Goal: Information Seeking & Learning: Check status

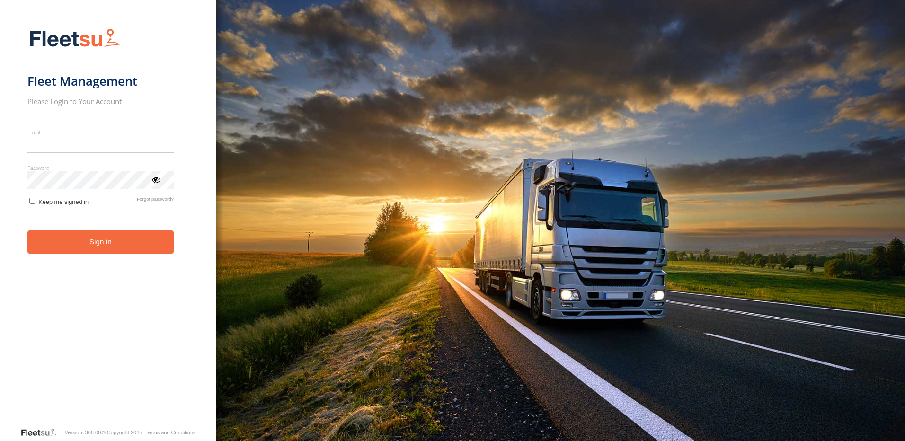
type input "**********"
click at [89, 254] on button "Sign in" at bounding box center [100, 241] width 146 height 23
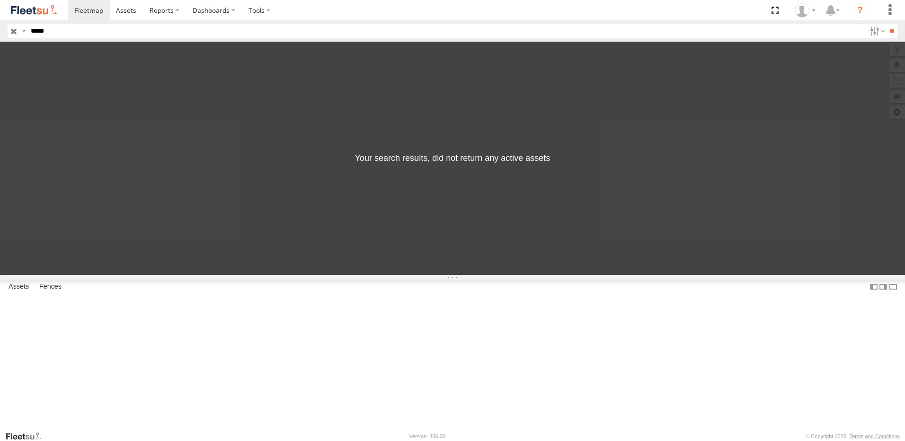
click at [61, 32] on input "*****" at bounding box center [446, 31] width 839 height 14
type input "*"
click at [875, 33] on label at bounding box center [876, 31] width 20 height 14
click at [0, 0] on span "AUH" at bounding box center [0, 0] width 0 height 0
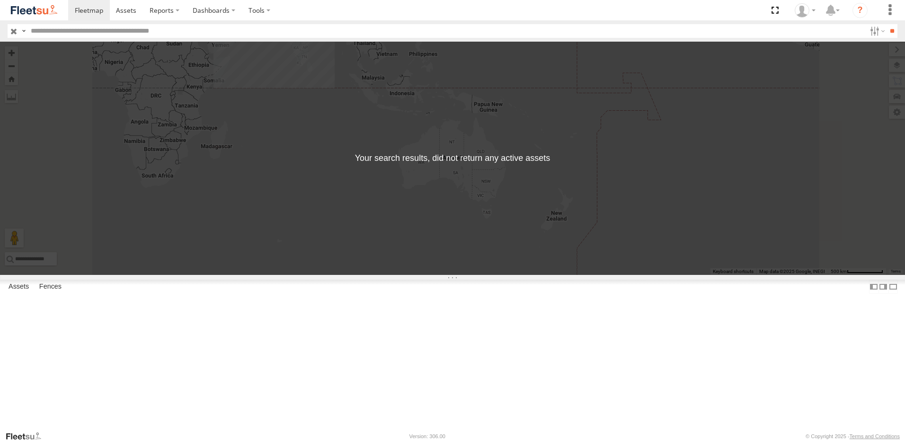
click at [0, 0] on span "AUH" at bounding box center [0, 0] width 0 height 0
click at [0, 0] on span "AUH-DXB" at bounding box center [0, 0] width 0 height 0
click at [0, 0] on span "AUH-MUS-BIKE" at bounding box center [0, 0] width 0 height 0
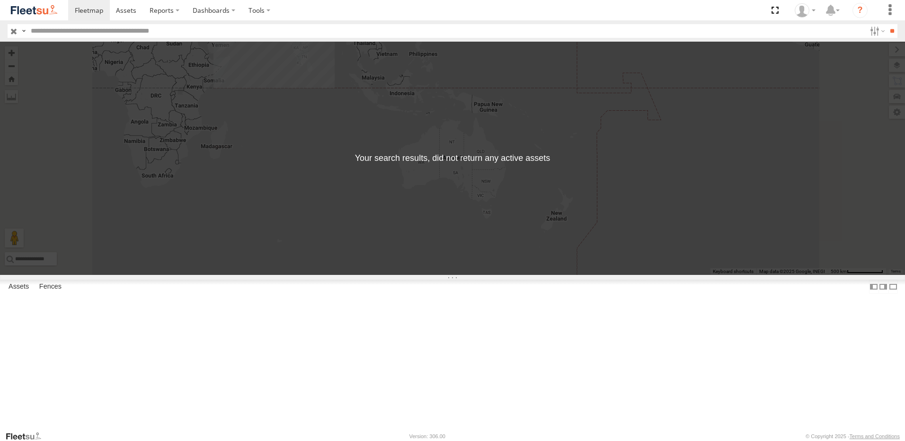
click at [0, 0] on span "AUH-OAR-BIKE" at bounding box center [0, 0] width 0 height 0
click at [0, 0] on span "Cargo Village" at bounding box center [0, 0] width 0 height 0
click at [0, 0] on span "Defleeted Vehicles AUH" at bounding box center [0, 0] width 0 height 0
click at [891, 31] on input "**" at bounding box center [891, 31] width 11 height 14
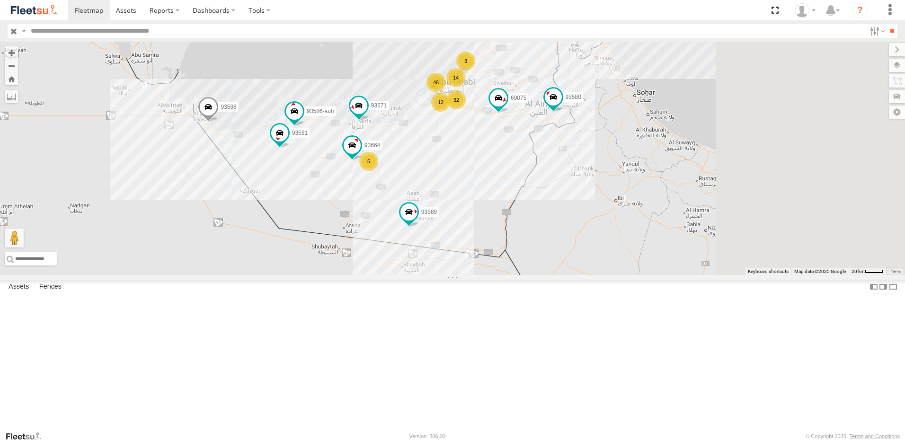
drag, startPoint x: 458, startPoint y: 159, endPoint x: 386, endPoint y: 117, distance: 83.6
click at [386, 117] on div "32 46 93598 5 14 45111 12 3 93664 93586-auh 93671 93580 69075 93591 93589" at bounding box center [452, 158] width 905 height 233
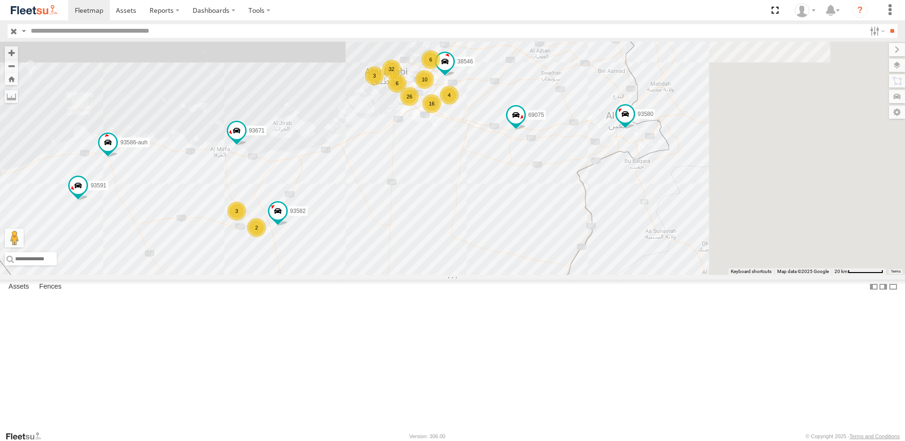
drag, startPoint x: 566, startPoint y: 169, endPoint x: 450, endPoint y: 172, distance: 116.5
click at [450, 172] on div "93598 45111 93586-auh 93671 93580 69075 93591 93589 16 32 26 2 93582 6 3 6 4 10…" at bounding box center [452, 158] width 905 height 233
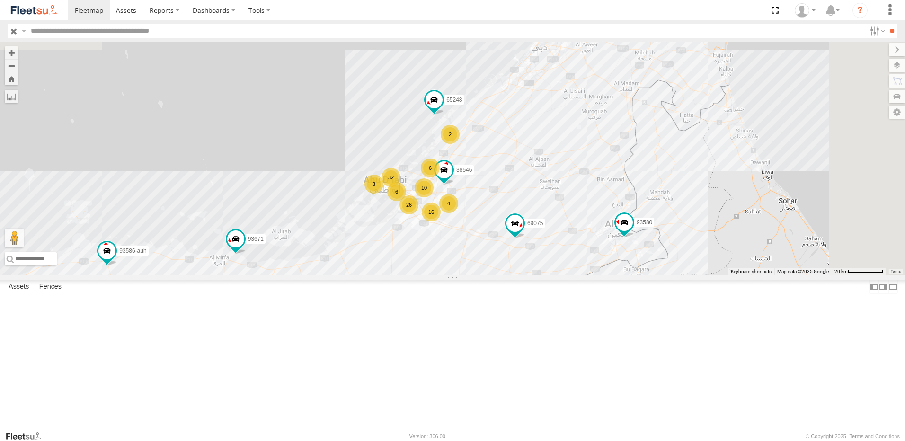
drag, startPoint x: 561, startPoint y: 104, endPoint x: 587, endPoint y: 217, distance: 116.1
click at [587, 217] on div "93598 45111 93586-auh 93671 93580 69075 93591 93589 16 32 26 2 93582 6 3 6 4 10…" at bounding box center [452, 158] width 905 height 233
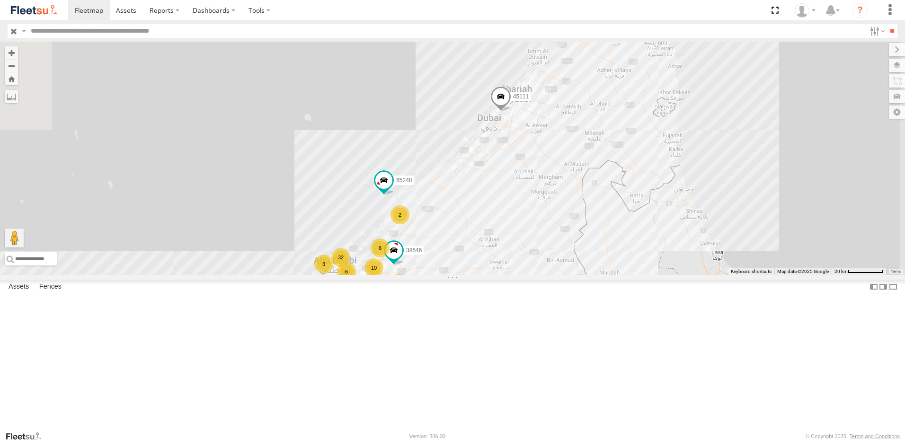
drag, startPoint x: 634, startPoint y: 142, endPoint x: 583, endPoint y: 226, distance: 97.7
click at [583, 226] on div "93598 45111 93586-auh 93671 93580 69075 93591 93589 16 32 26 2 93582 6 3 6 4 10…" at bounding box center [452, 158] width 905 height 233
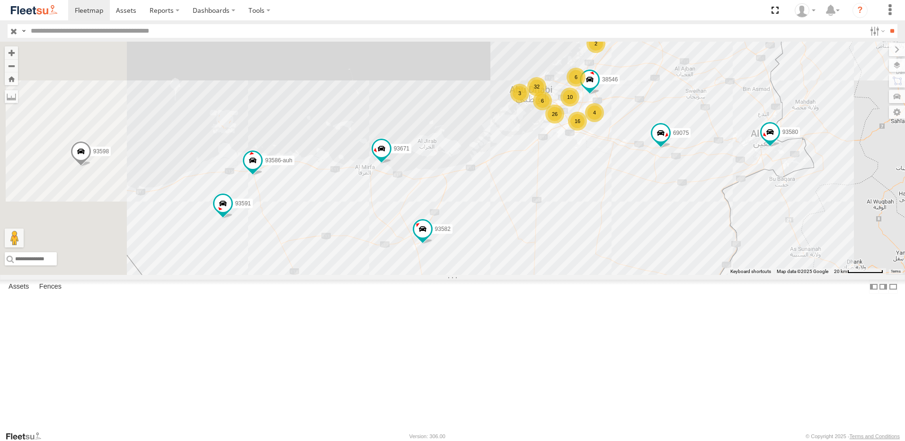
drag, startPoint x: 486, startPoint y: 316, endPoint x: 676, endPoint y: 141, distance: 258.9
click at [676, 141] on div "93598 45111 93586-auh 93671 93580 69075 93591 93589 93582 65248 38546 16 32 26 …" at bounding box center [452, 158] width 905 height 233
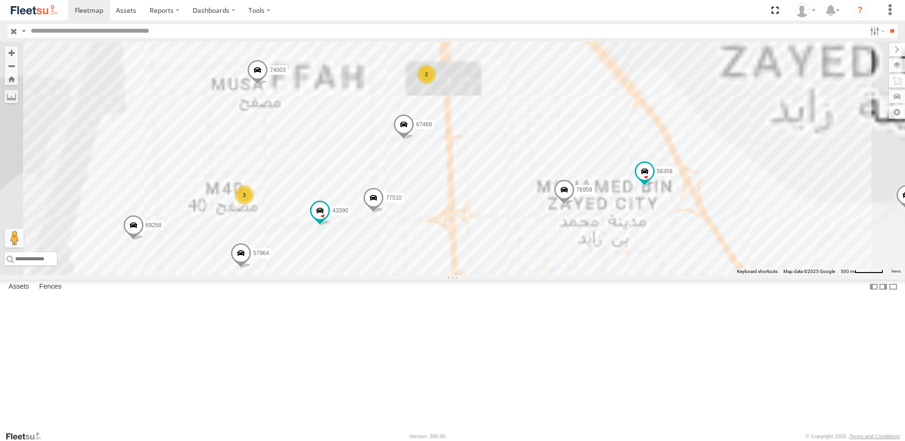
drag, startPoint x: 477, startPoint y: 144, endPoint x: 487, endPoint y: 207, distance: 64.2
click at [487, 207] on div "93598 45111 93586-auh 93671 93580 69075 93591 93589 93582 65248 38546 93660 936…" at bounding box center [452, 158] width 905 height 233
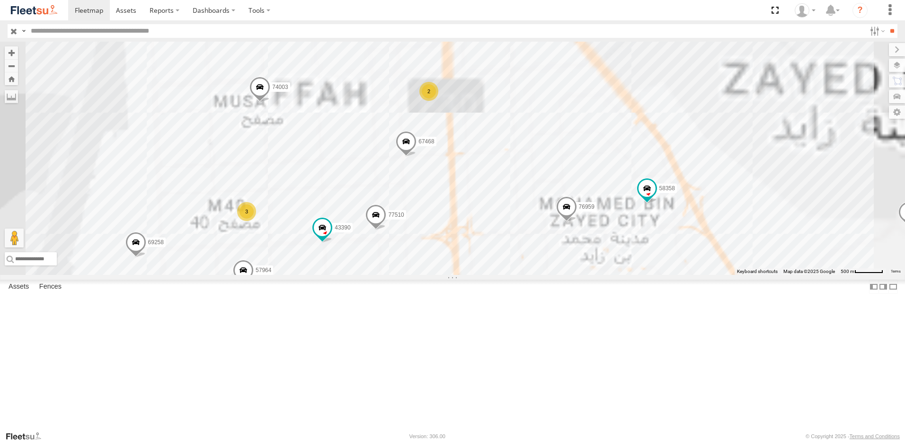
click at [338, 35] on span at bounding box center [328, 22] width 21 height 26
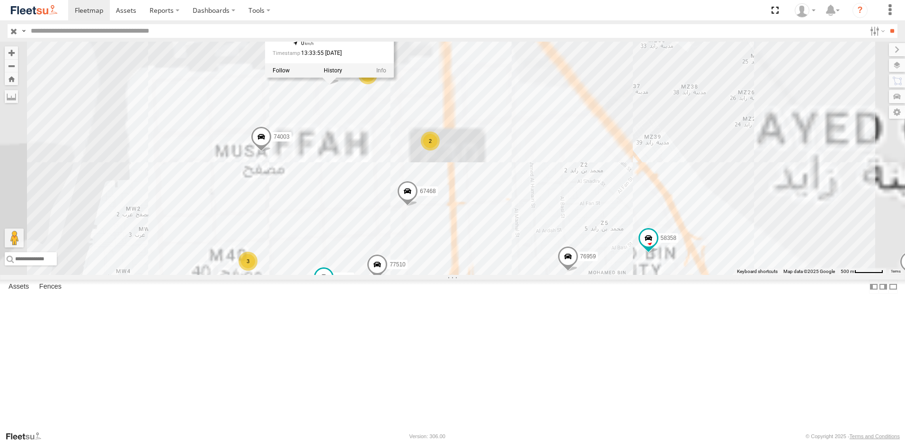
drag, startPoint x: 540, startPoint y: 82, endPoint x: 542, endPoint y: 137, distance: 54.9
click at [542, 137] on div "93598 45111 93586-auh 93671 93580 69075 93591 93589 93582 65248 38546 93660 936…" at bounding box center [452, 158] width 905 height 233
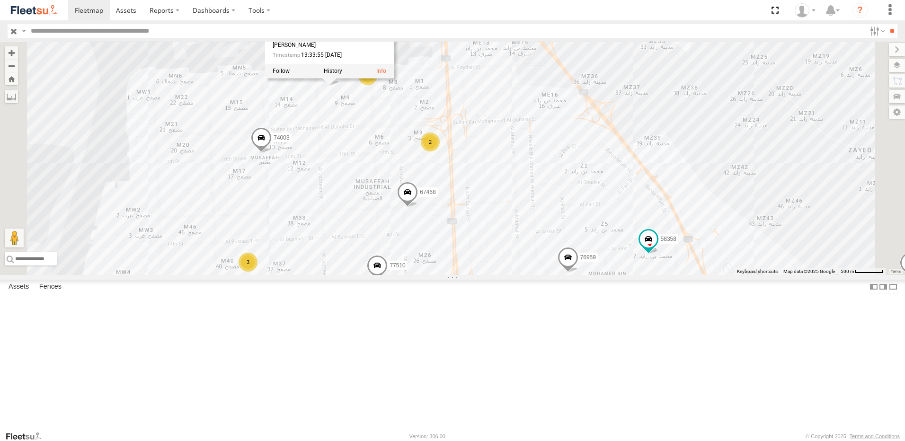
click at [455, 195] on div "93598 45111 93586-auh 93671 93580 69075 93591 93589 93582 65248 38546 93660 936…" at bounding box center [452, 158] width 905 height 233
click at [478, 113] on div "93598 45111 93586-auh 93671 93580 69075 93591 93589 93582 65248 38546 93660 936…" at bounding box center [452, 158] width 905 height 233
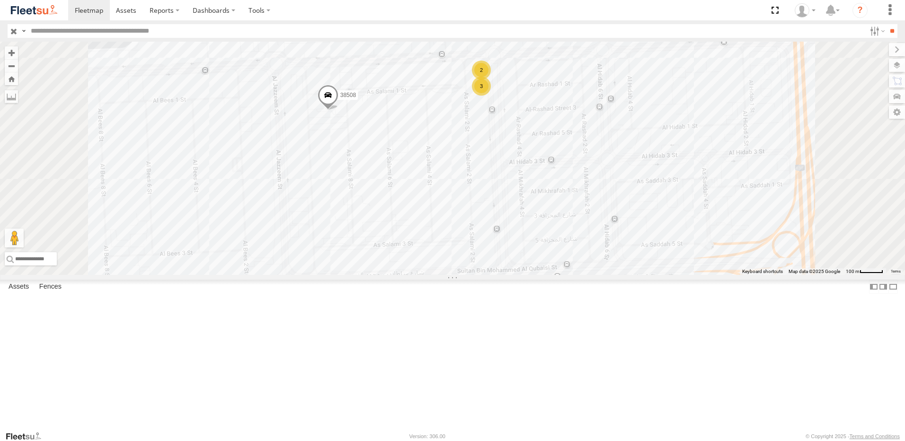
click at [338, 110] on span at bounding box center [328, 97] width 21 height 26
click at [442, 213] on div "93598 45111 93586-auh 93671 93580 69075 93591 93589 93582 65248 38546 93660 936…" at bounding box center [452, 158] width 905 height 233
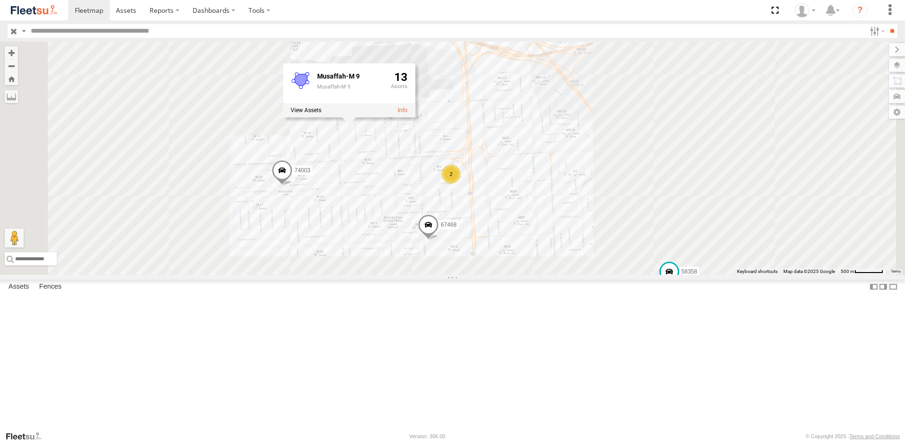
drag, startPoint x: 438, startPoint y: 276, endPoint x: 447, endPoint y: 236, distance: 41.2
click at [464, 229] on div "93598 45111 93586-auh 93671 93580 69075 93591 93589 93582 65248 38546 93660 936…" at bounding box center [452, 158] width 905 height 233
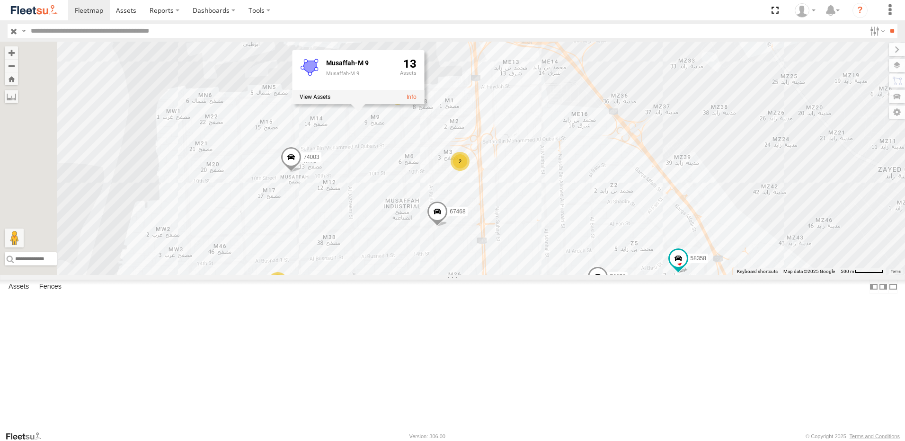
click at [448, 227] on span at bounding box center [437, 214] width 21 height 26
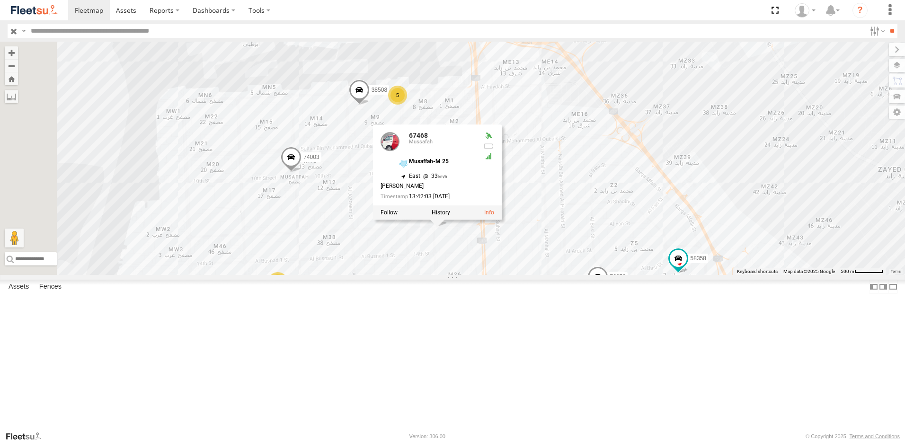
click at [301, 172] on span at bounding box center [291, 160] width 21 height 26
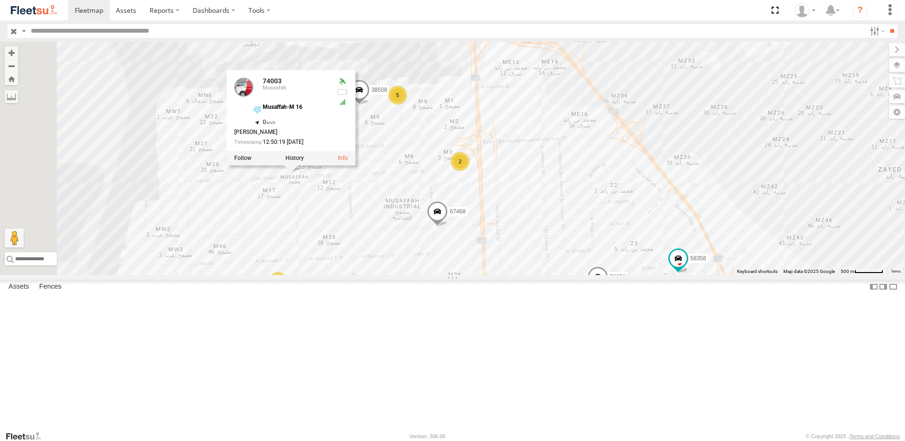
click at [417, 300] on span at bounding box center [407, 287] width 21 height 26
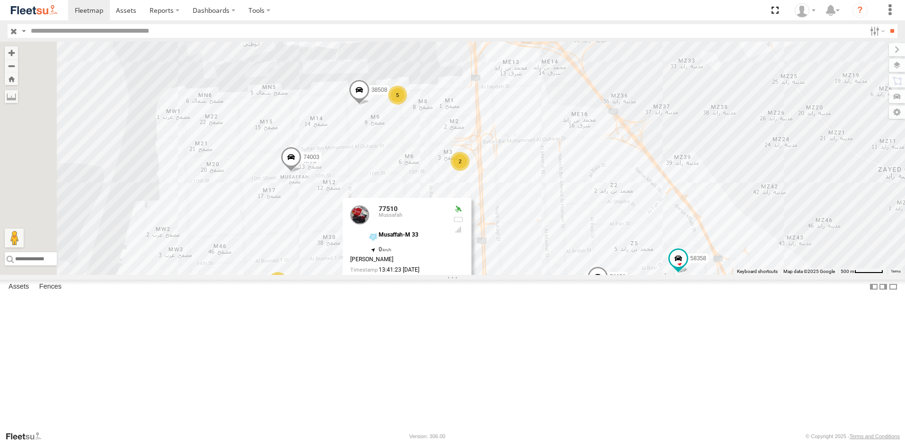
click at [422, 275] on div "93598 45111 93586-auh 93671 93580 69075 93591 93589 93582 65248 38546 93660 936…" at bounding box center [452, 158] width 905 height 233
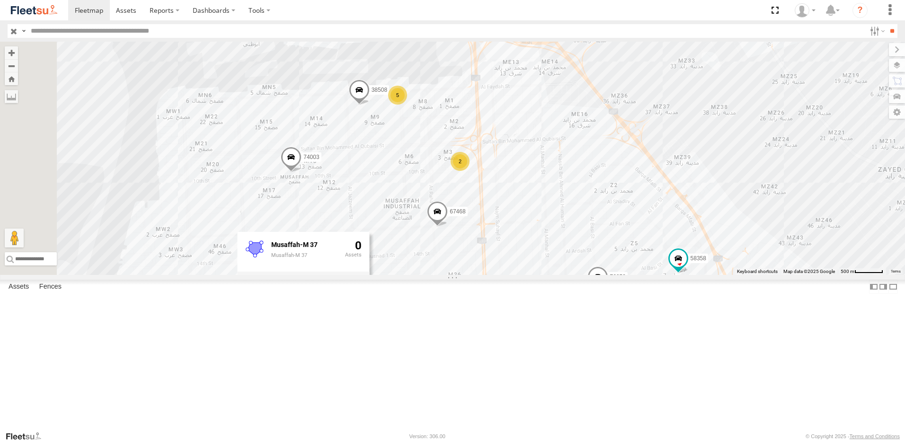
drag, startPoint x: 421, startPoint y: 372, endPoint x: 476, endPoint y: 290, distance: 98.2
click at [476, 275] on div "93598 45111 93586-auh 93671 93580 69075 93591 93589 93582 65248 38546 93660 936…" at bounding box center [452, 158] width 905 height 233
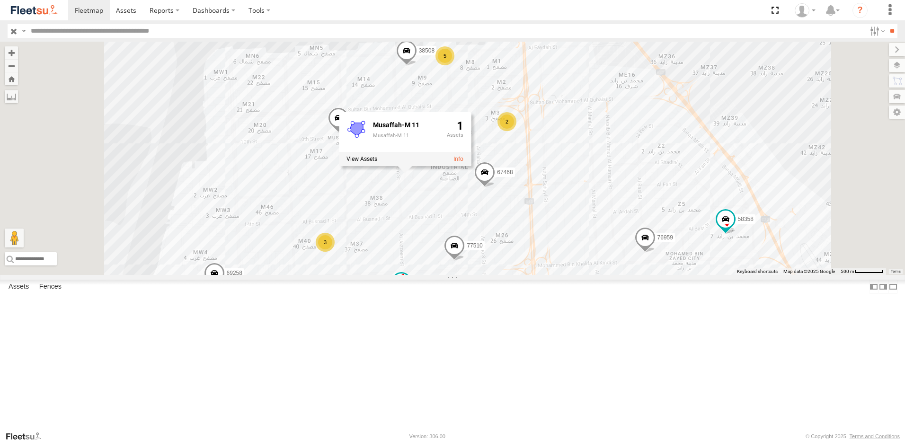
drag, startPoint x: 481, startPoint y: 363, endPoint x: 534, endPoint y: 271, distance: 105.6
click at [534, 271] on div "93598 45111 93586-auh 93671 93580 69075 93591 93589 93582 65248 38546 93660 936…" at bounding box center [452, 158] width 905 height 233
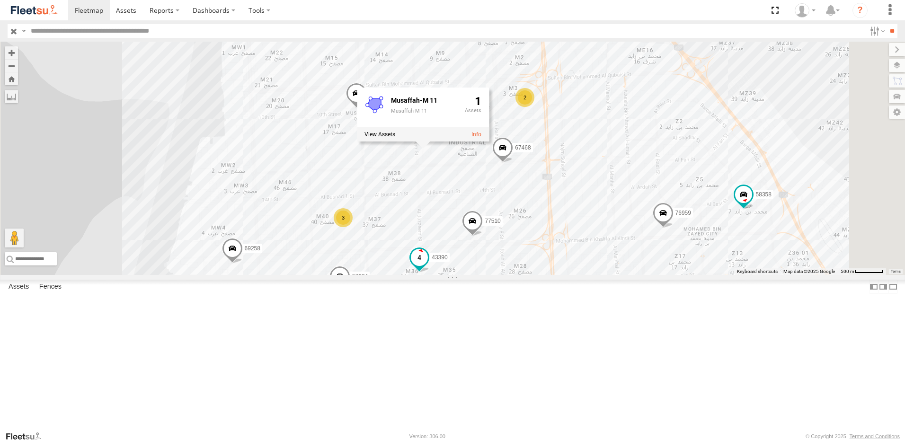
click at [428, 266] on span at bounding box center [419, 257] width 17 height 17
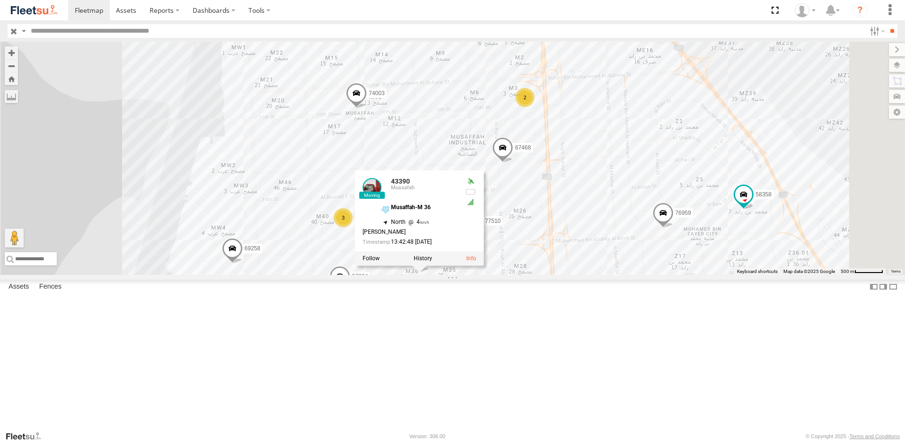
click at [350, 292] on span at bounding box center [339, 279] width 21 height 26
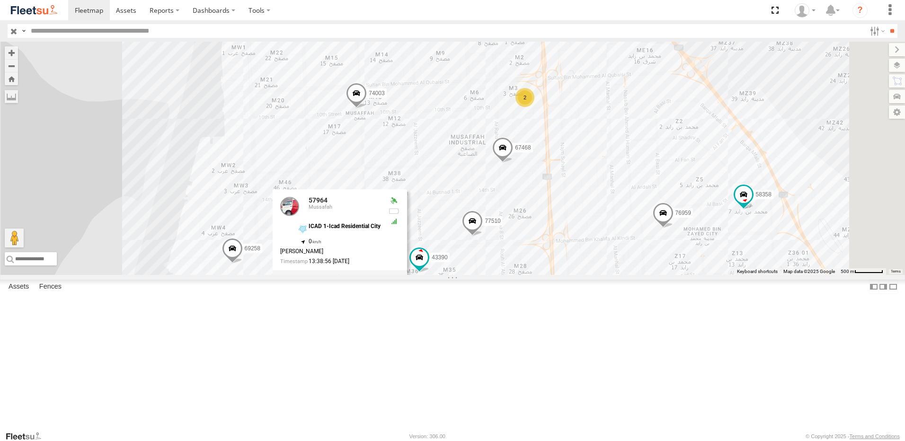
click at [243, 263] on span at bounding box center [232, 251] width 21 height 26
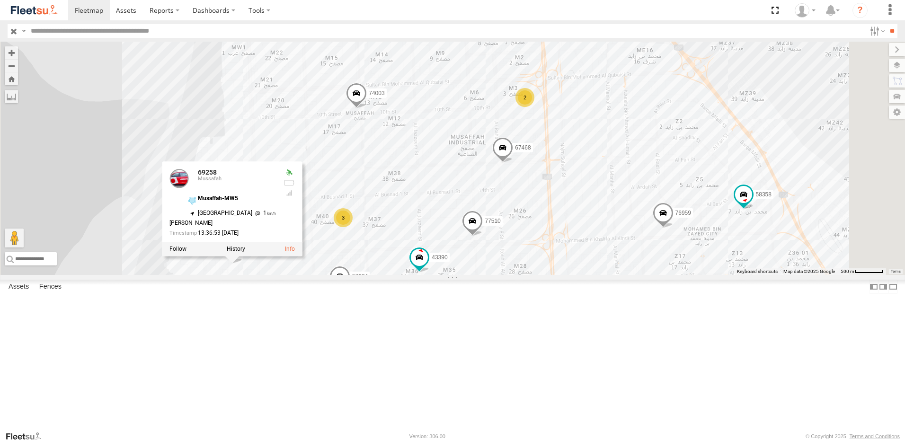
click at [279, 275] on div "93598 45111 93586-auh 93671 93580 69075 93591 93589 93582 65248 38546 93660 936…" at bounding box center [452, 158] width 905 height 233
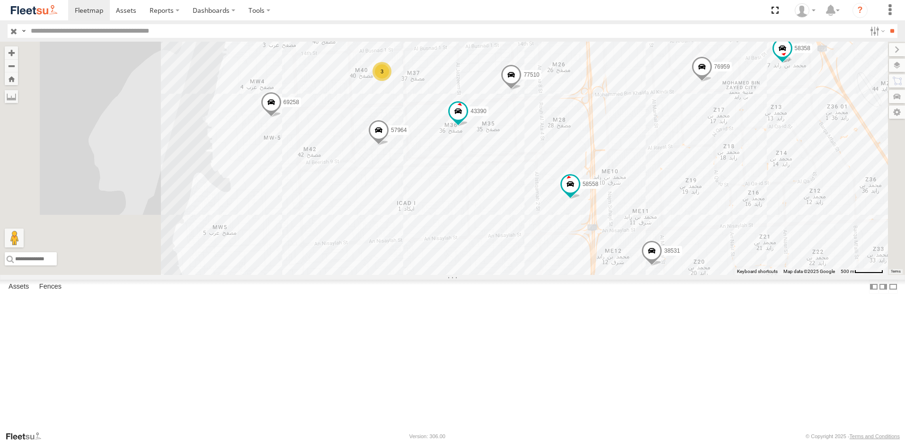
drag, startPoint x: 278, startPoint y: 285, endPoint x: 317, endPoint y: 138, distance: 152.2
click at [317, 138] on div "93598 45111 93586-auh 93671 93580 69075 93591 93589 93582 65248 38546 93660 936…" at bounding box center [452, 158] width 905 height 233
click at [581, 199] on span at bounding box center [570, 186] width 21 height 26
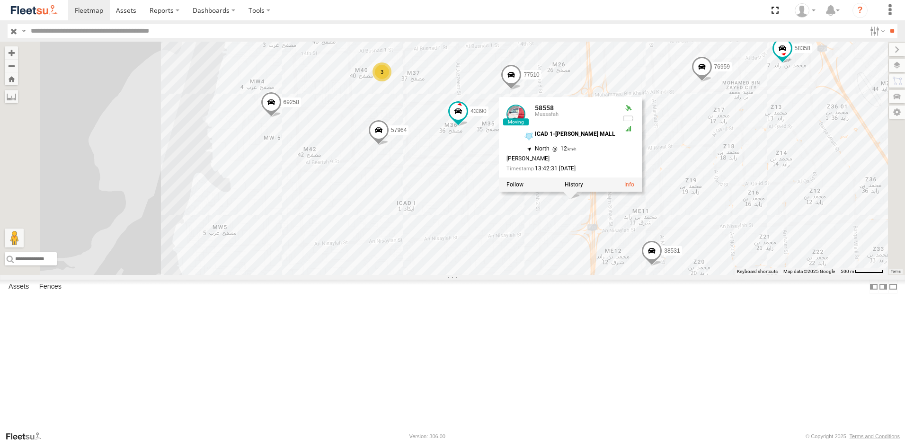
click at [527, 273] on div "93598 45111 93586-auh 93671 93580 69075 93591 93589 93582 65248 38546 93660 936…" at bounding box center [452, 158] width 905 height 233
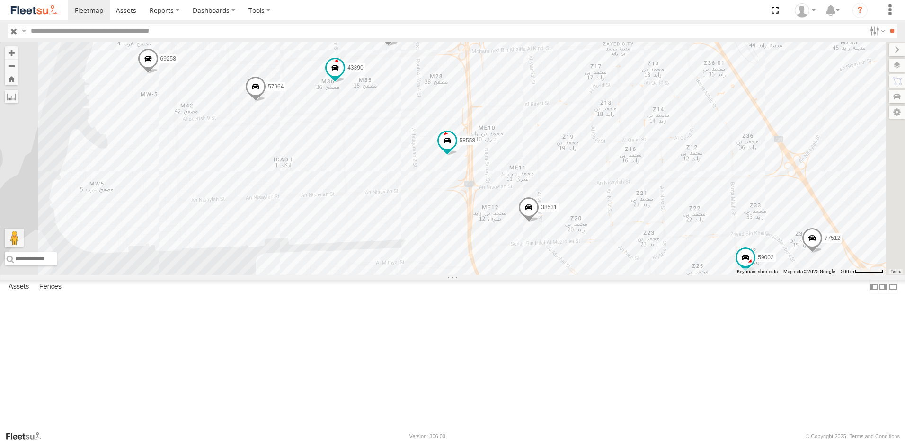
drag, startPoint x: 550, startPoint y: 273, endPoint x: 426, endPoint y: 230, distance: 131.4
click at [426, 230] on div "93598 45111 93586-auh 93671 93580 69075 93591 93589 93582 65248 38546 93660 936…" at bounding box center [452, 158] width 905 height 233
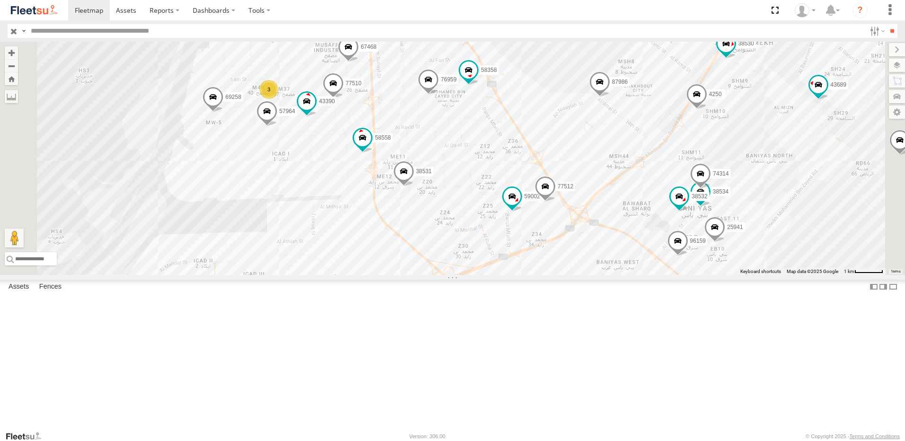
click at [198, 319] on span at bounding box center [189, 309] width 17 height 17
click at [264, 248] on div "93598 45111 93586-auh 93671 93580 69075 93591 93589 93582 65248 38546 93660 936…" at bounding box center [452, 158] width 905 height 233
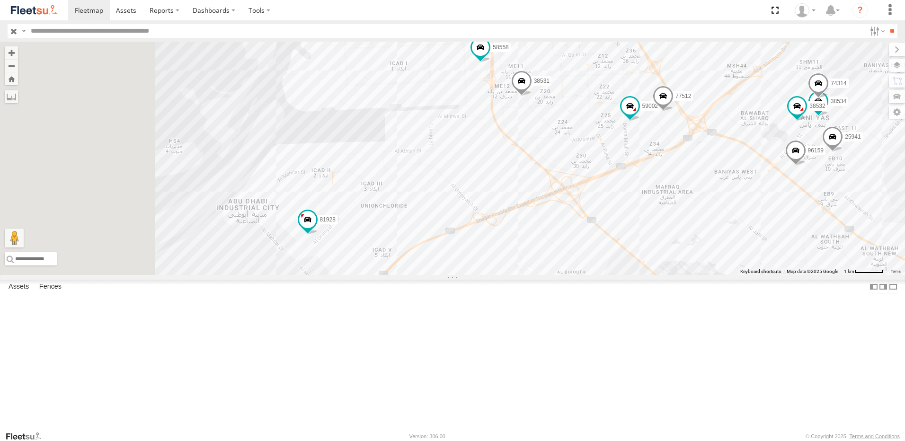
drag, startPoint x: 262, startPoint y: 276, endPoint x: 382, endPoint y: 183, distance: 152.5
click at [382, 183] on div "93598 45111 93586-auh 93671 93580 69075 93591 93589 93582 65248 38546 93660 936…" at bounding box center [452, 158] width 905 height 233
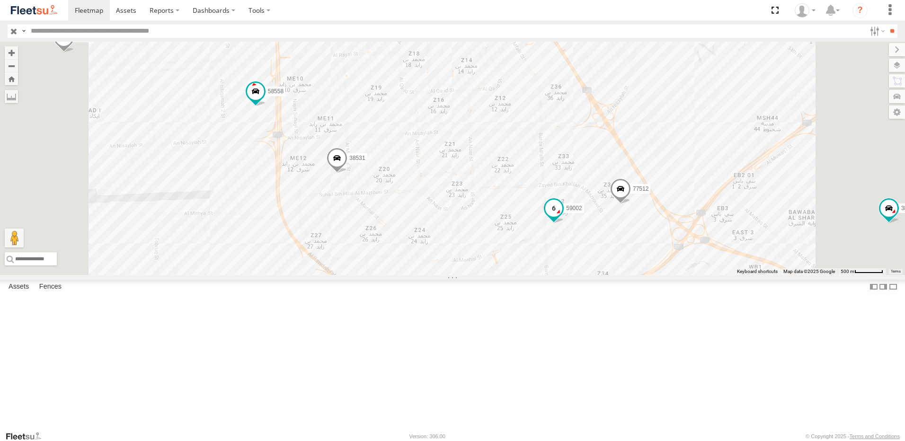
click at [562, 217] on span at bounding box center [553, 208] width 17 height 17
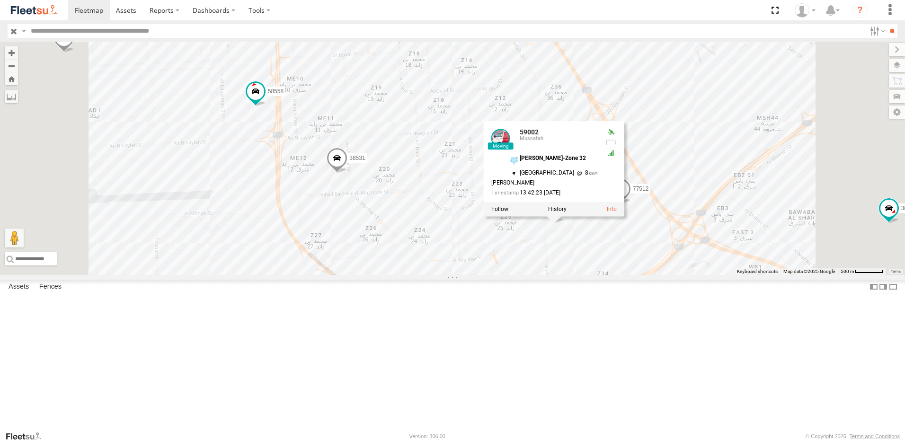
click at [617, 275] on div "93598 45111 93586-auh 93671 93580 69075 93591 93589 93582 65248 38546 93660 936…" at bounding box center [452, 158] width 905 height 233
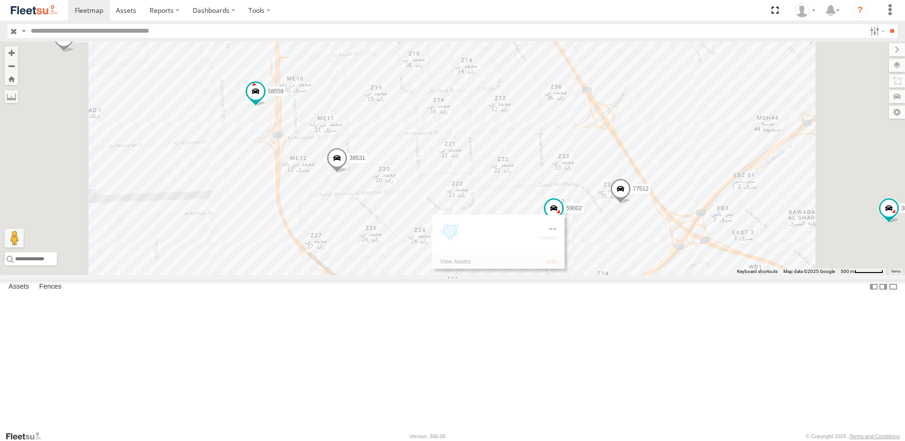
click at [631, 204] on span at bounding box center [620, 191] width 21 height 26
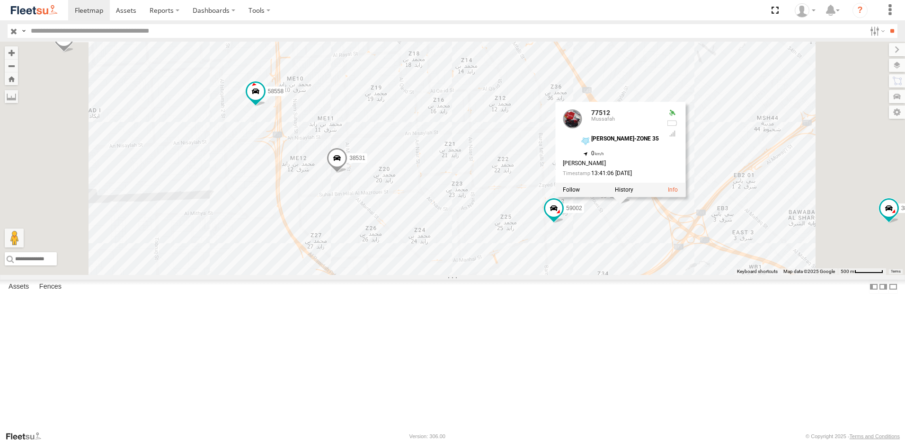
click at [553, 275] on div "93598 45111 93586-auh 93671 93580 69075 93591 93589 93582 65248 38546 93660 936…" at bounding box center [452, 158] width 905 height 233
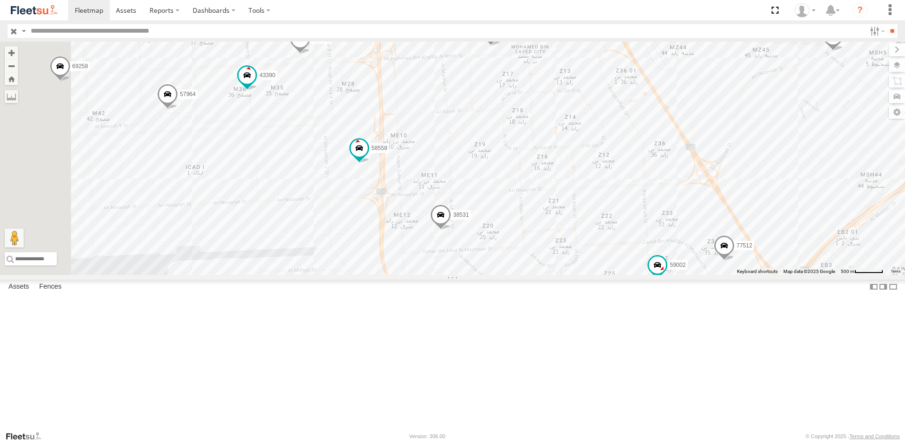
drag, startPoint x: 577, startPoint y: 250, endPoint x: 681, endPoint y: 310, distance: 119.6
click at [681, 275] on div "93598 45111 93586-auh 93671 93580 69075 93591 93589 93582 65248 38546 93660 936…" at bounding box center [452, 158] width 905 height 233
click at [451, 231] on span at bounding box center [441, 219] width 21 height 26
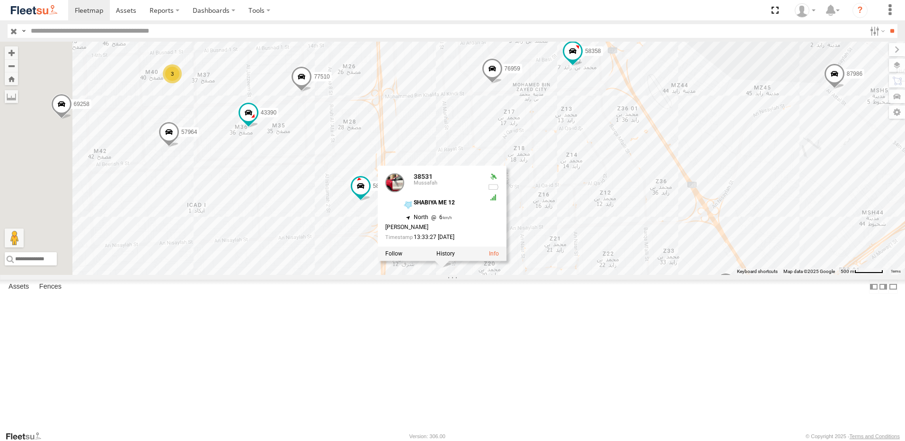
drag, startPoint x: 672, startPoint y: 259, endPoint x: 664, endPoint y: 339, distance: 79.9
click at [664, 275] on div "93598 45111 93586-auh 93671 93580 69075 93591 93589 93582 65248 38546 93660 936…" at bounding box center [452, 158] width 905 height 233
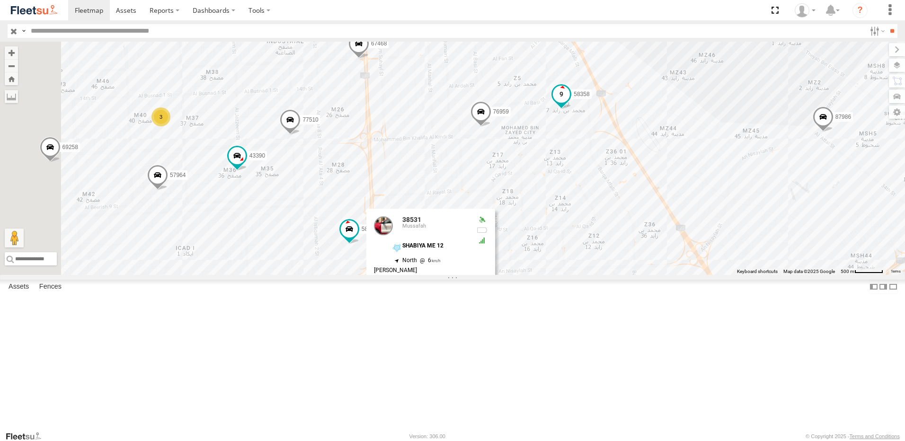
click at [570, 103] on span at bounding box center [561, 94] width 17 height 17
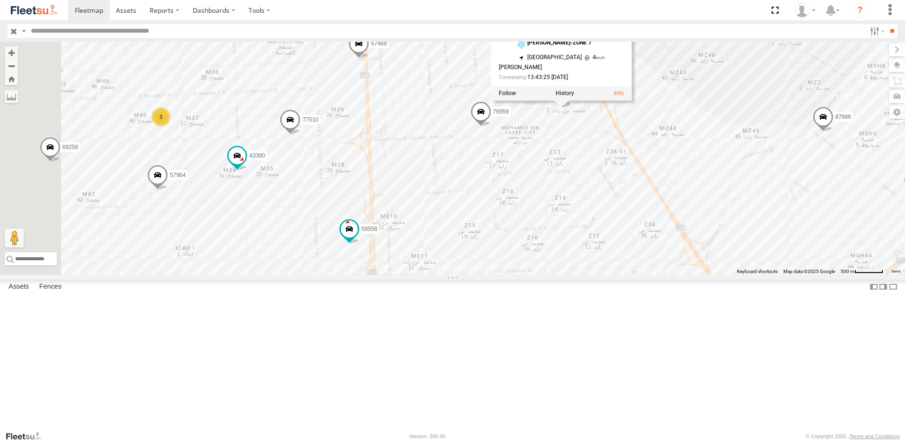
click at [742, 267] on div "93598 45111 93586-auh 93671 93580 69075 93591 93589 93582 65248 38546 93660 936…" at bounding box center [452, 158] width 905 height 233
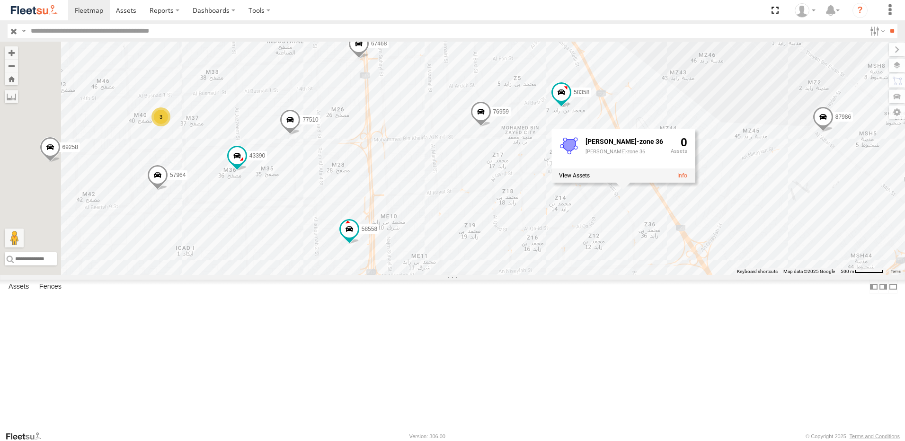
click at [491, 127] on span at bounding box center [480, 114] width 21 height 26
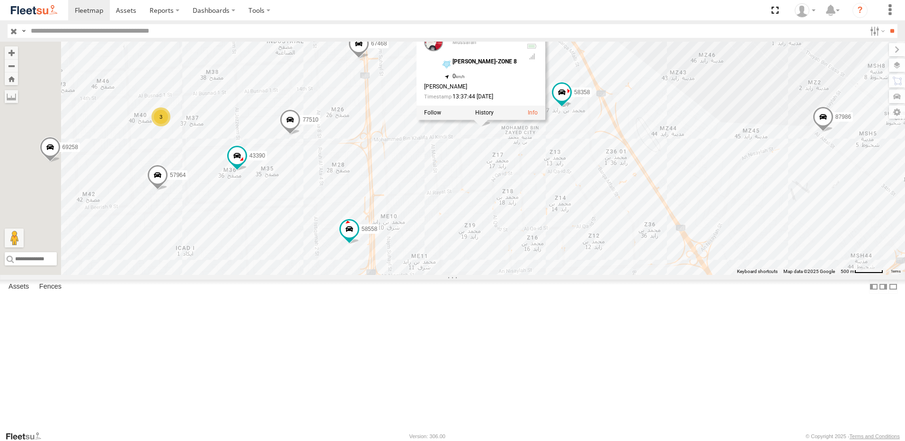
click at [723, 227] on div "93598 45111 93586-auh 93671 93580 69075 93591 93589 93582 65248 38546 93660 936…" at bounding box center [452, 158] width 905 height 233
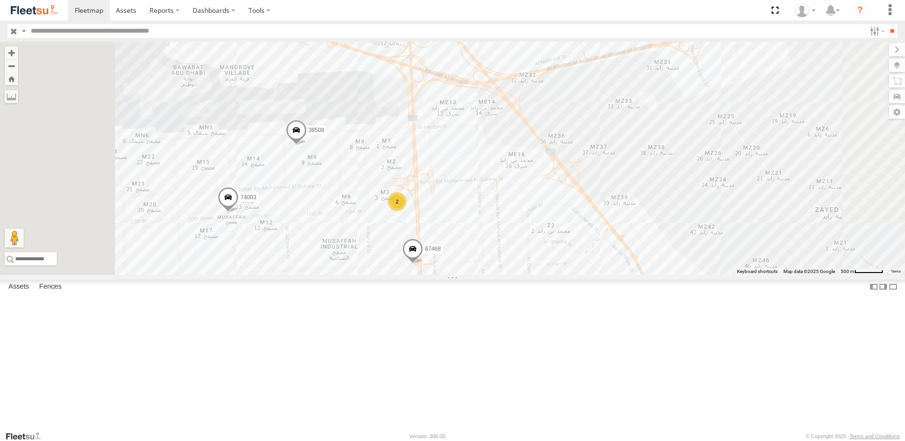
drag, startPoint x: 692, startPoint y: 242, endPoint x: 748, endPoint y: 437, distance: 202.7
click at [748, 437] on body at bounding box center [452, 220] width 905 height 441
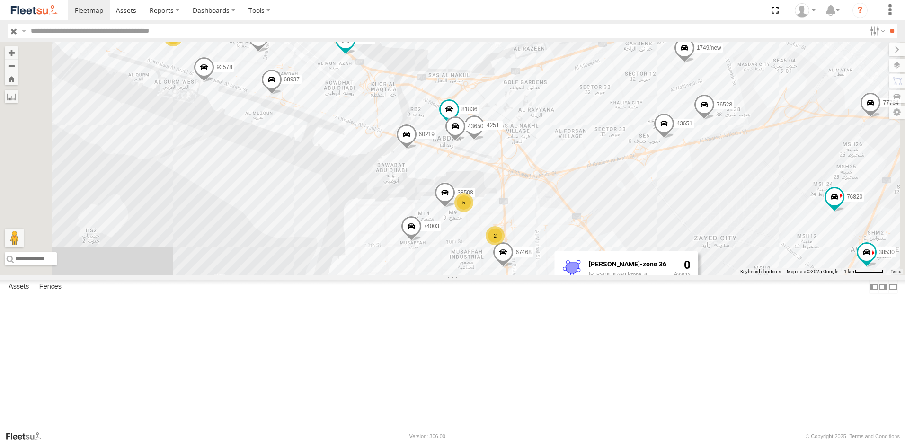
click at [455, 208] on span at bounding box center [444, 195] width 21 height 26
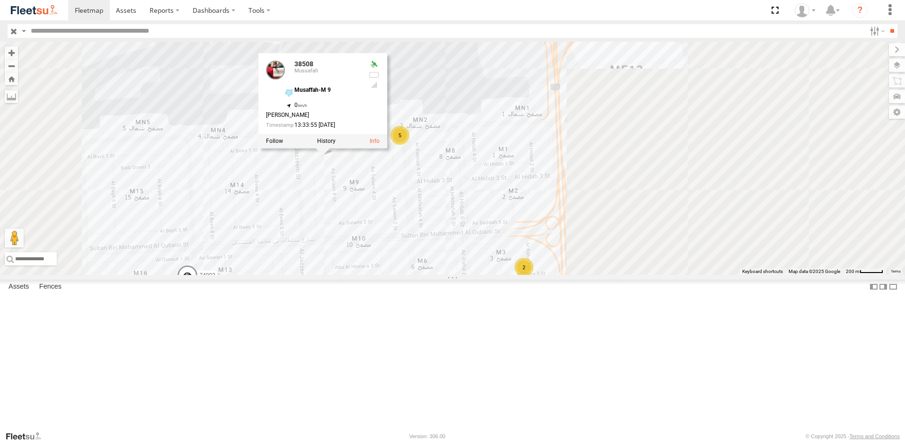
click at [533, 277] on div "2" at bounding box center [523, 267] width 19 height 19
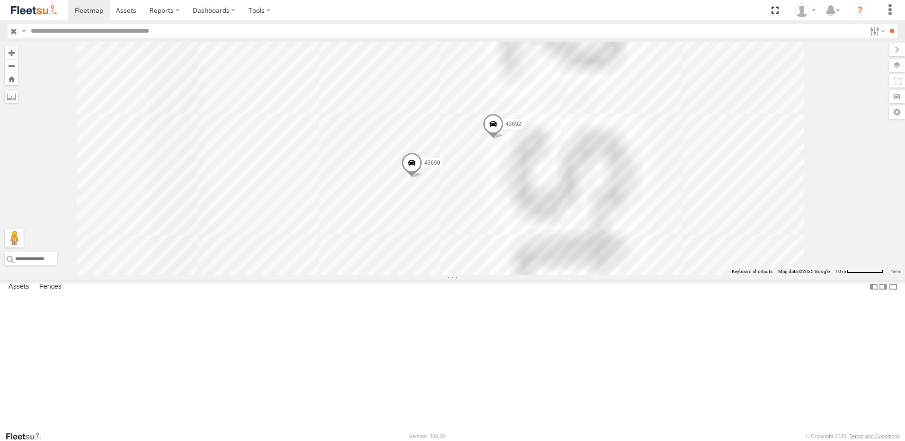
click at [504, 139] on span at bounding box center [493, 127] width 21 height 26
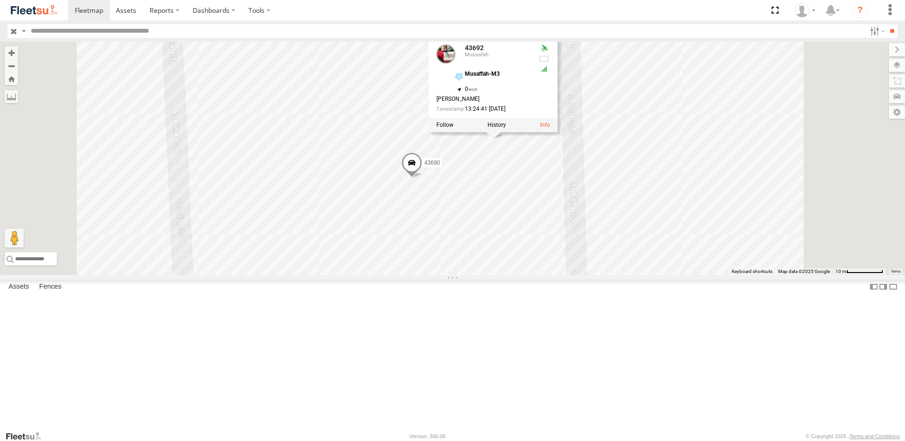
click at [422, 178] on span at bounding box center [411, 165] width 21 height 26
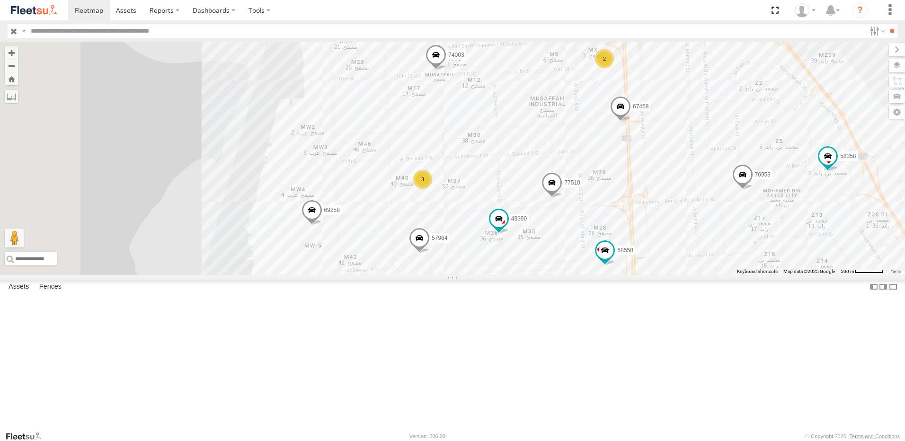
drag, startPoint x: 595, startPoint y: 321, endPoint x: 673, endPoint y: 201, distance: 143.1
click at [673, 201] on div "93598 45111 93586-auh 93671 93580 69075 93591 93589 93582 65248 38546 93660 936…" at bounding box center [452, 158] width 905 height 233
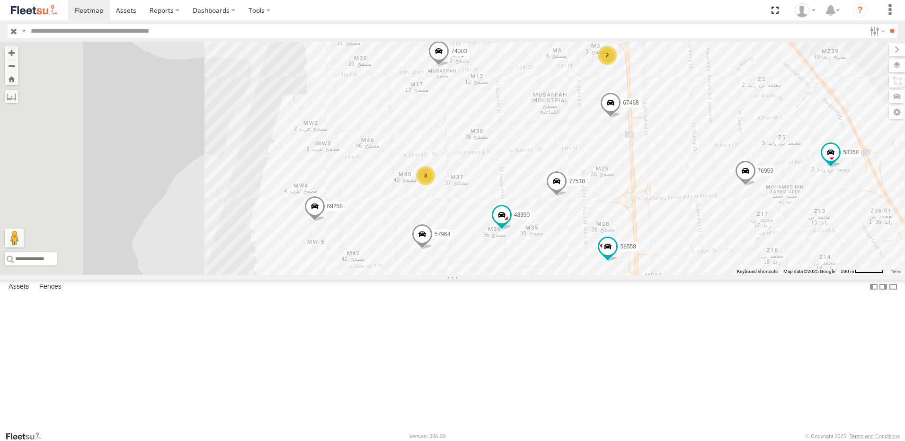
click at [435, 185] on div "3" at bounding box center [425, 175] width 19 height 19
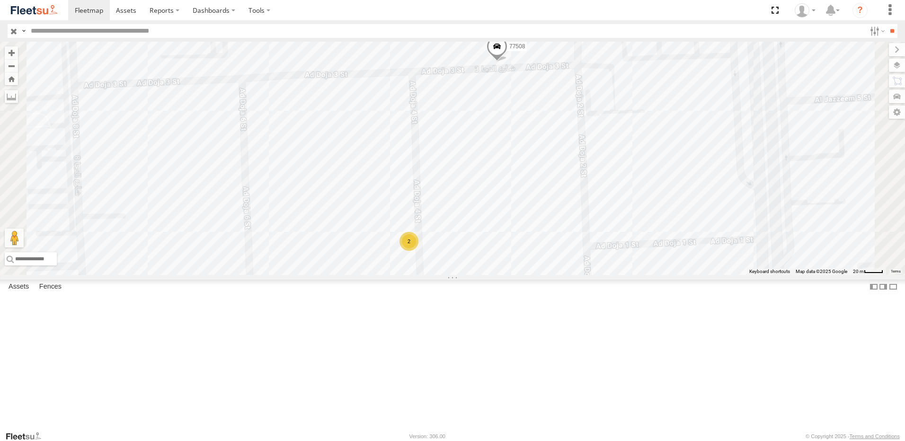
click at [507, 62] on span at bounding box center [497, 49] width 21 height 26
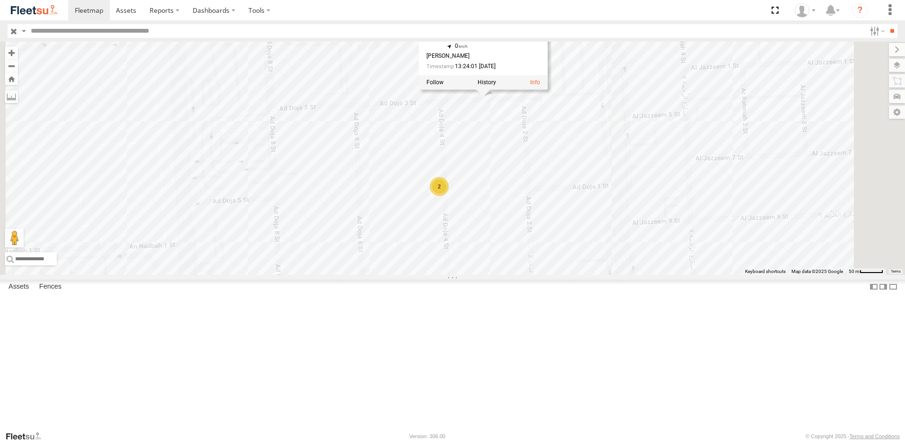
click at [449, 196] on div "2" at bounding box center [439, 186] width 19 height 19
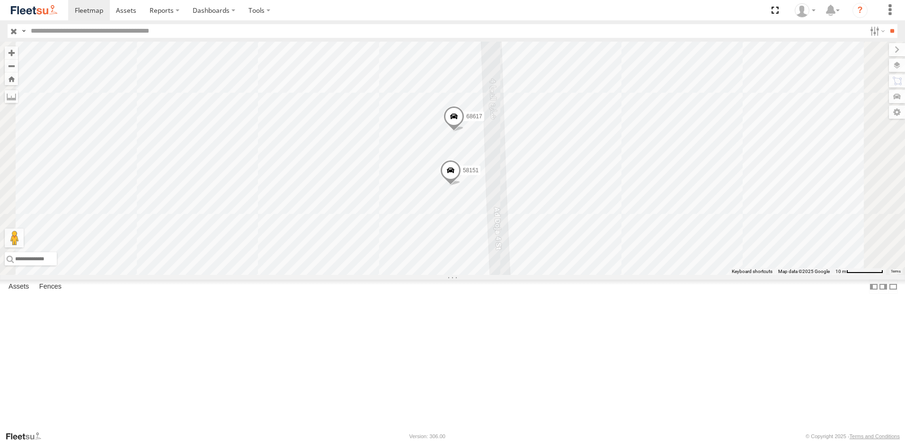
click at [464, 132] on span at bounding box center [453, 119] width 21 height 26
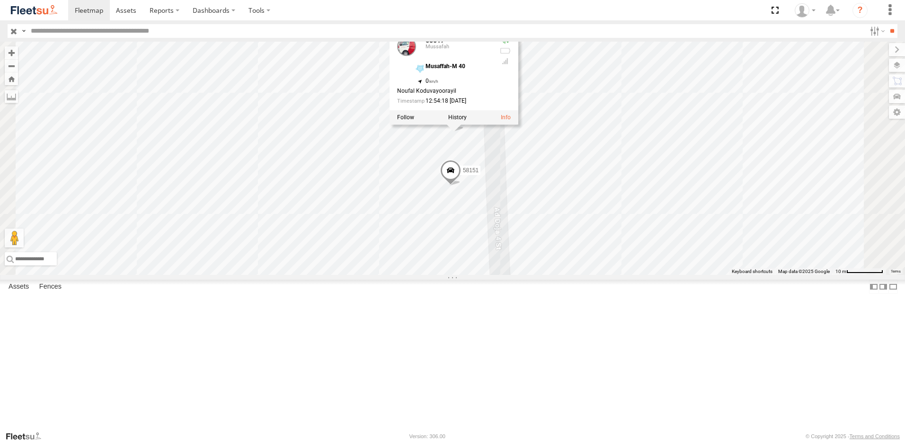
click at [461, 186] on span at bounding box center [450, 173] width 21 height 26
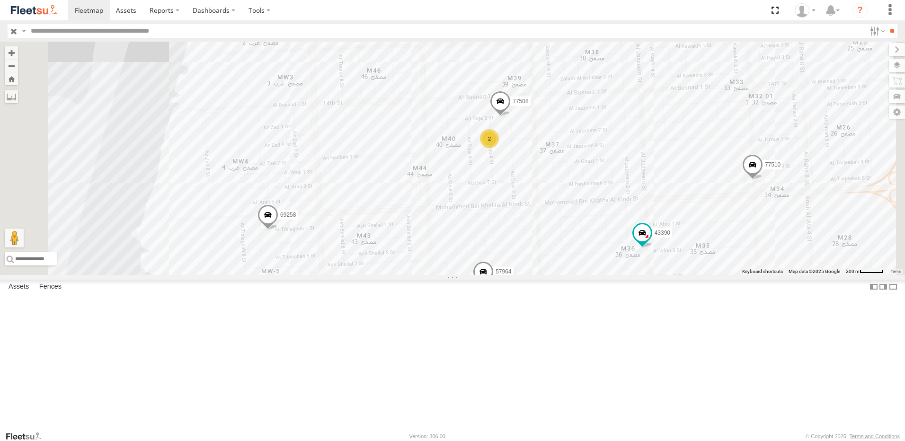
drag, startPoint x: 505, startPoint y: 296, endPoint x: 608, endPoint y: 230, distance: 122.1
click at [608, 230] on div "93598 45111 93586-auh 93671 93580 69075 93591 93589 93582 65248 38546 93660 936…" at bounding box center [452, 158] width 905 height 233
click at [511, 116] on span at bounding box center [500, 104] width 21 height 26
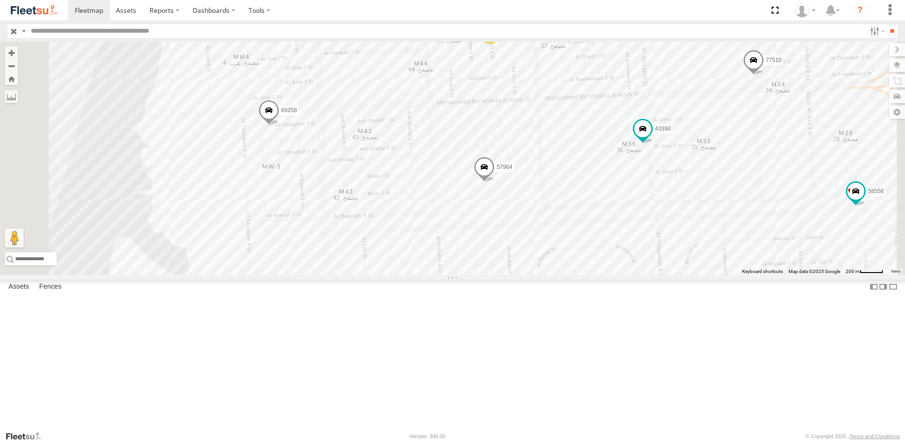
drag, startPoint x: 551, startPoint y: 333, endPoint x: 553, endPoint y: 228, distance: 105.5
click at [553, 228] on div "93598 45111 93586-auh 93671 93580 69075 93591 93589 93582 65248 38546 93660 936…" at bounding box center [452, 158] width 905 height 233
click at [495, 179] on span at bounding box center [484, 167] width 21 height 26
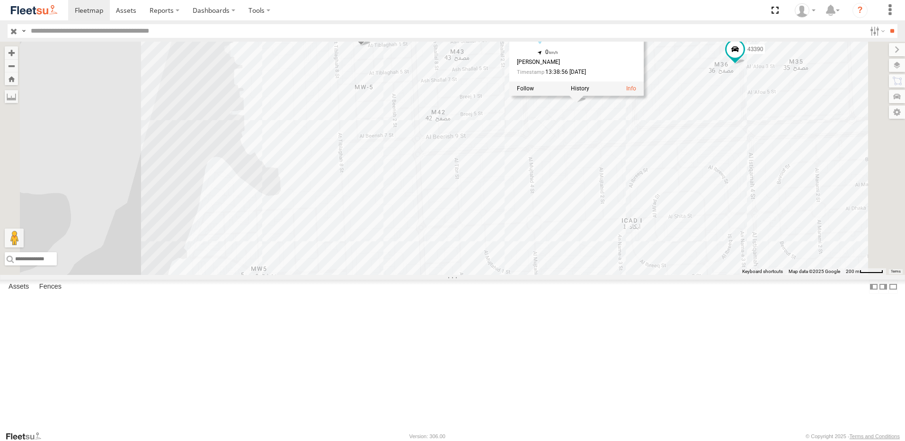
click at [653, 239] on div "93598 45111 93586-auh 93671 93580 69075 93591 93589 93582 65248 38546 93660 936…" at bounding box center [452, 158] width 905 height 233
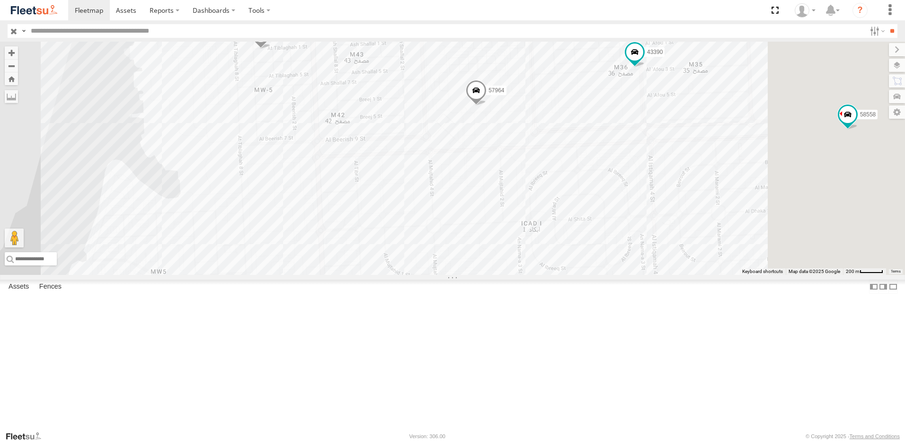
drag, startPoint x: 791, startPoint y: 262, endPoint x: 615, endPoint y: 261, distance: 175.6
click at [615, 261] on div "93598 45111 93586-auh 93671 93580 69075 93591 93589 93582 65248 38546 93660 936…" at bounding box center [452, 158] width 905 height 233
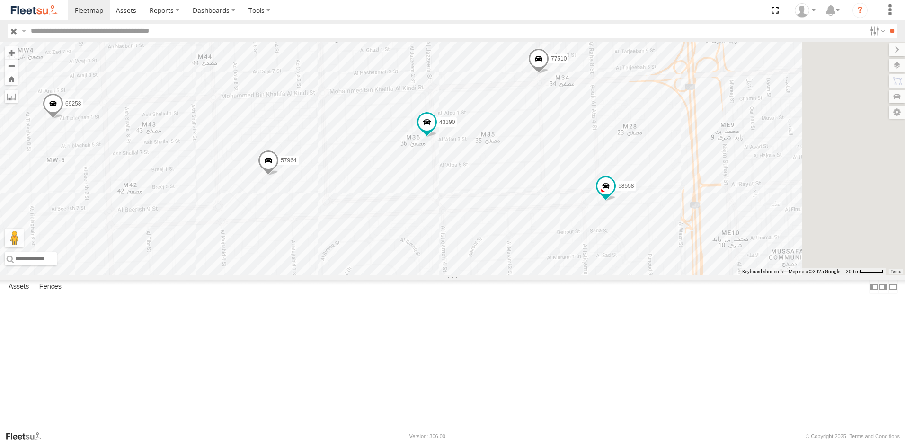
drag, startPoint x: 691, startPoint y: 230, endPoint x: 465, endPoint y: 258, distance: 228.5
click at [465, 258] on div "93598 45111 93586-auh 93671 93580 69075 93591 93589 93582 65248 38546 93660 936…" at bounding box center [452, 158] width 905 height 233
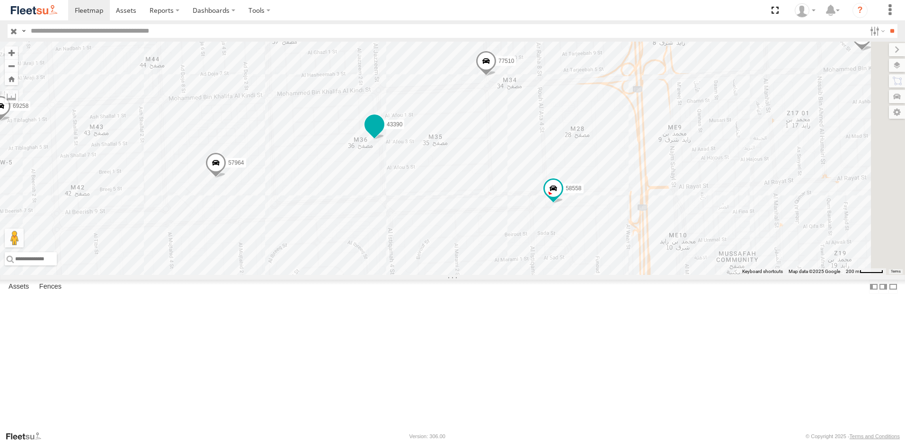
click at [385, 140] on span at bounding box center [374, 127] width 21 height 26
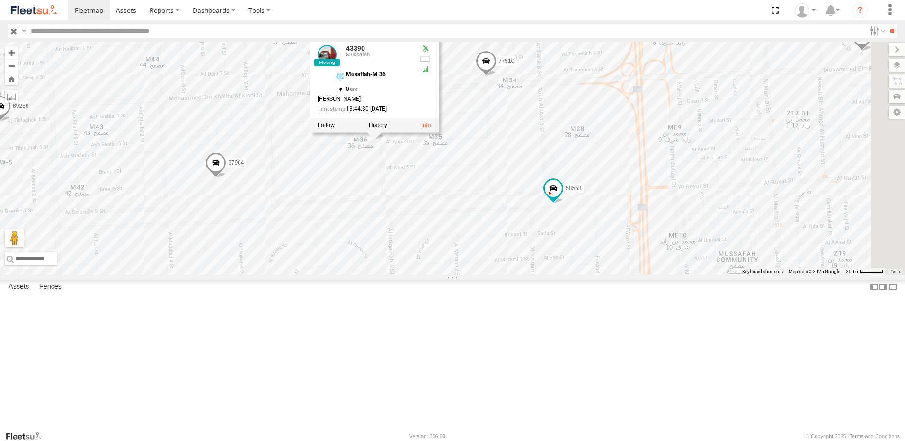
drag, startPoint x: 446, startPoint y: 326, endPoint x: 449, endPoint y: 321, distance: 5.3
click at [447, 275] on div "93598 45111 93586-auh 93671 93580 69075 93591 93589 93582 65248 38546 93660 936…" at bounding box center [452, 158] width 905 height 233
drag, startPoint x: 458, startPoint y: 319, endPoint x: 389, endPoint y: 316, distance: 69.2
click at [389, 275] on div "93598 45111 93586-auh 93671 93580 69075 93591 93589 93582 65248 38546 93660 936…" at bounding box center [452, 158] width 905 height 233
click at [488, 275] on div "93598 45111 93586-auh 93671 93580 69075 93591 93589 93582 65248 38546 93660 936…" at bounding box center [452, 158] width 905 height 233
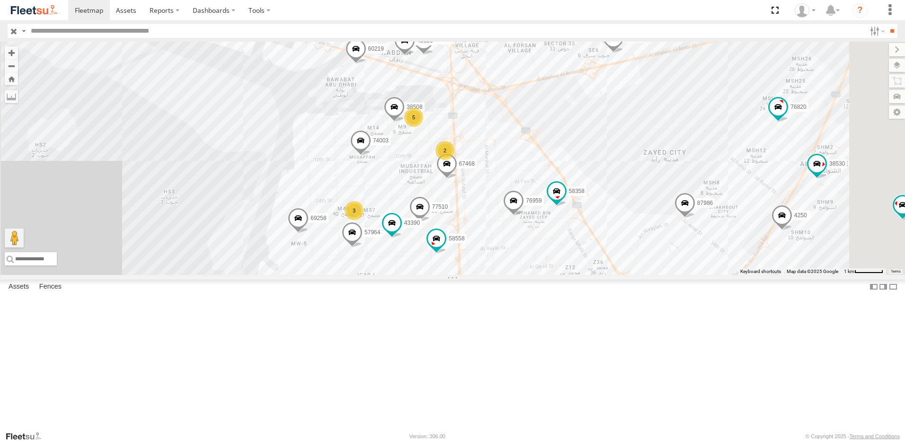
drag, startPoint x: 717, startPoint y: 150, endPoint x: 726, endPoint y: 217, distance: 67.3
click at [726, 217] on div "93598 45111 93586-auh 93671 93580 69075 93591 93589 93582 65248 38546 93660 936…" at bounding box center [452, 158] width 905 height 233
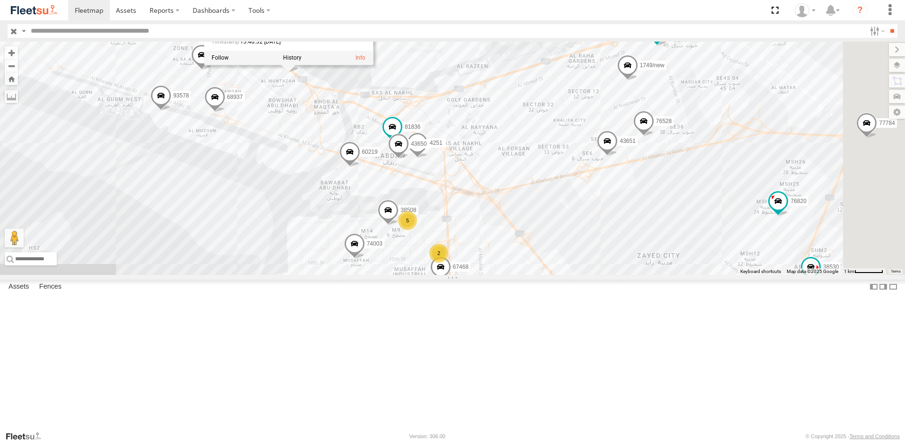
drag, startPoint x: 511, startPoint y: 92, endPoint x: 522, endPoint y: 168, distance: 76.4
click at [522, 168] on div "93598 45111 93586-auh 93671 93580 69075 93591 93589 93582 65248 38546 93660 936…" at bounding box center [452, 158] width 905 height 233
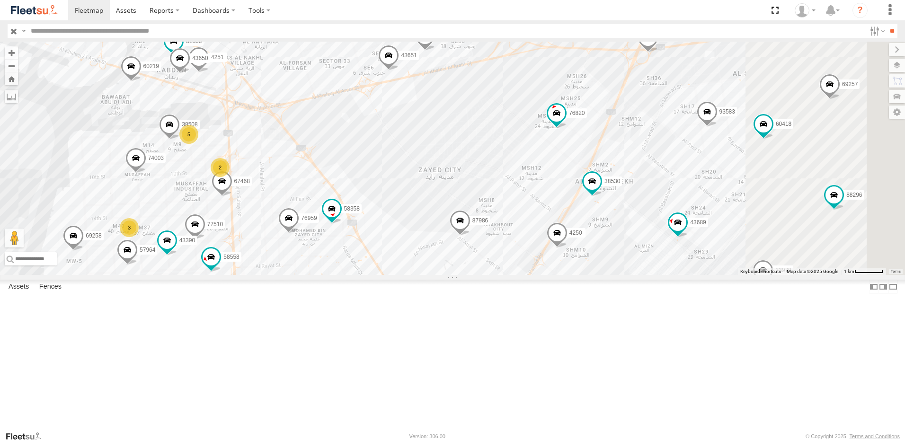
drag, startPoint x: 646, startPoint y: 206, endPoint x: 407, endPoint y: 117, distance: 254.9
click at [407, 117] on div "93598 45111 93586-auh 93671 93580 69075 93591 93589 93582 65248 38546 93660 936…" at bounding box center [452, 158] width 905 height 233
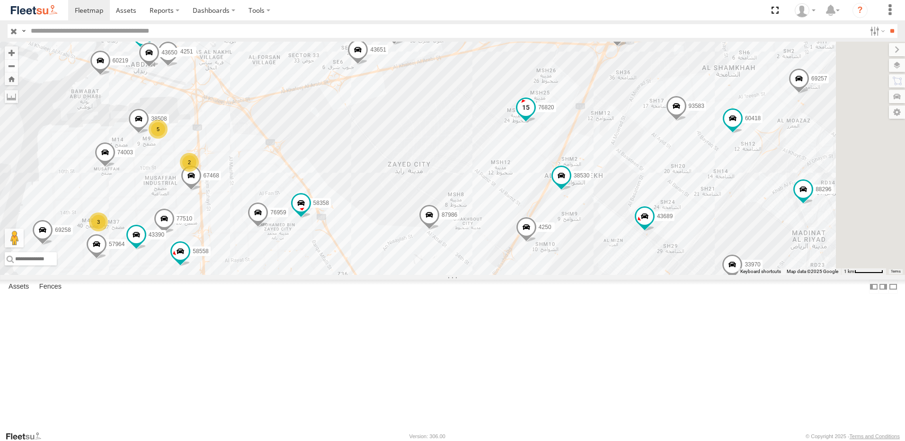
click at [534, 116] on span at bounding box center [525, 107] width 17 height 17
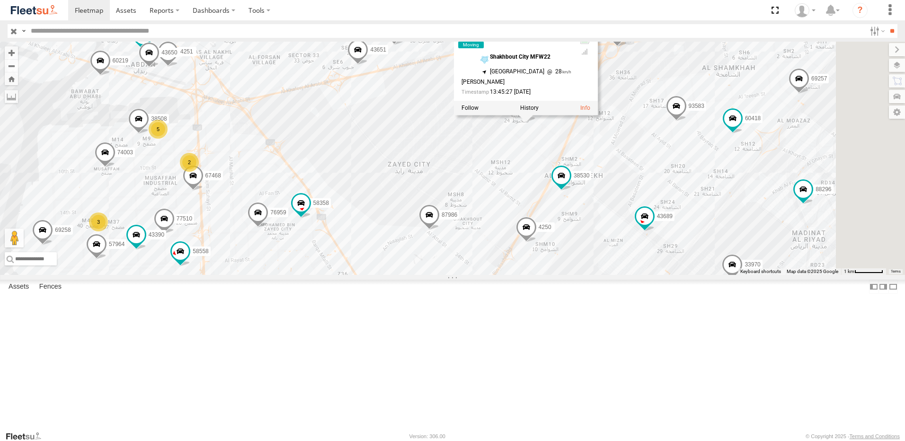
click at [440, 230] on span at bounding box center [429, 217] width 21 height 26
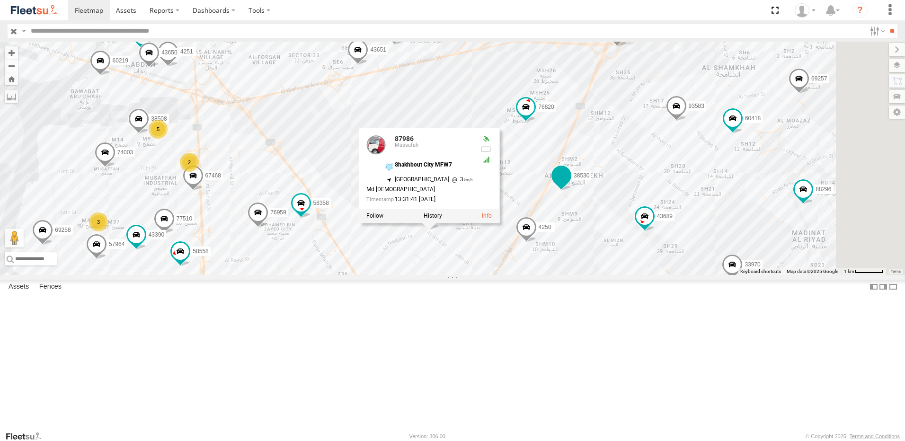
click at [570, 184] on span at bounding box center [561, 175] width 17 height 17
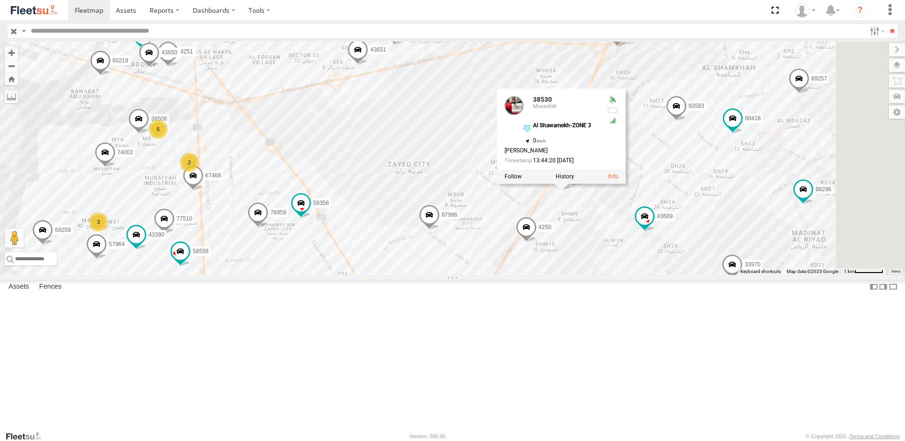
click at [537, 242] on span at bounding box center [526, 230] width 21 height 26
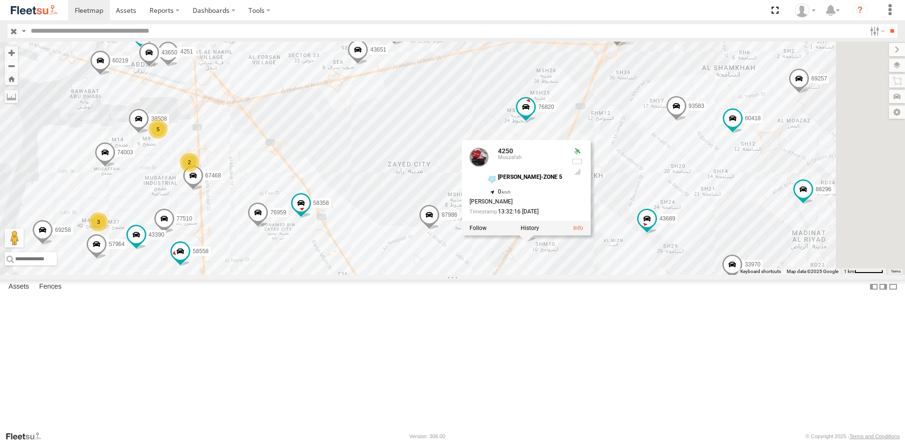
click at [628, 47] on span at bounding box center [617, 34] width 21 height 26
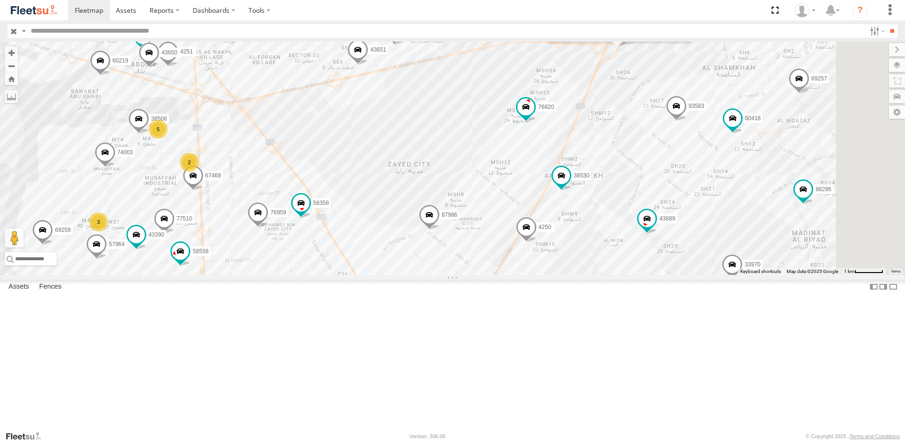
click at [696, 148] on div "93598 45111 93586-auh 93671 93580 69075 93591 93589 93582 65248 38546 93660 936…" at bounding box center [452, 158] width 905 height 233
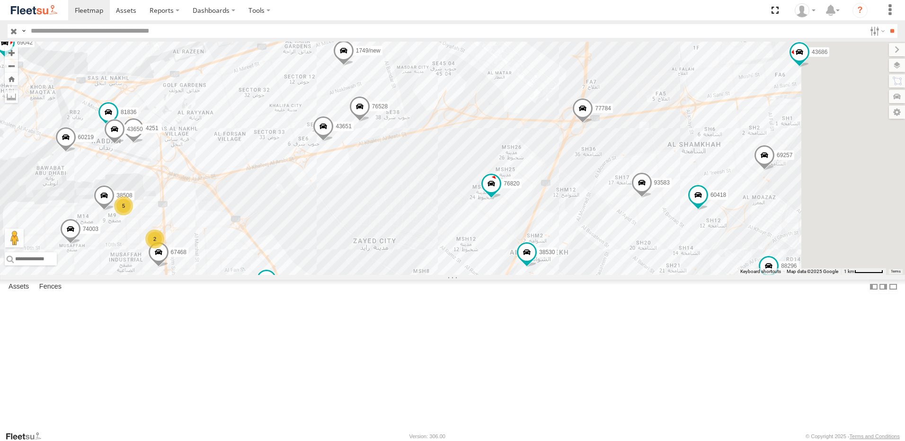
drag, startPoint x: 698, startPoint y: 144, endPoint x: 660, endPoint y: 225, distance: 89.6
click at [660, 228] on div "93598 45111 93586-auh 93671 93580 69075 93591 93589 93582 65248 38546 93660 936…" at bounding box center [452, 158] width 905 height 233
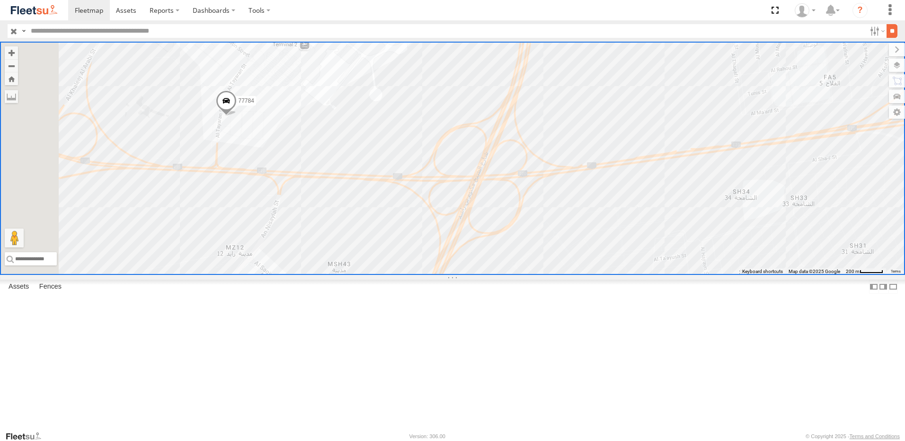
click at [888, 32] on input "**" at bounding box center [891, 31] width 11 height 14
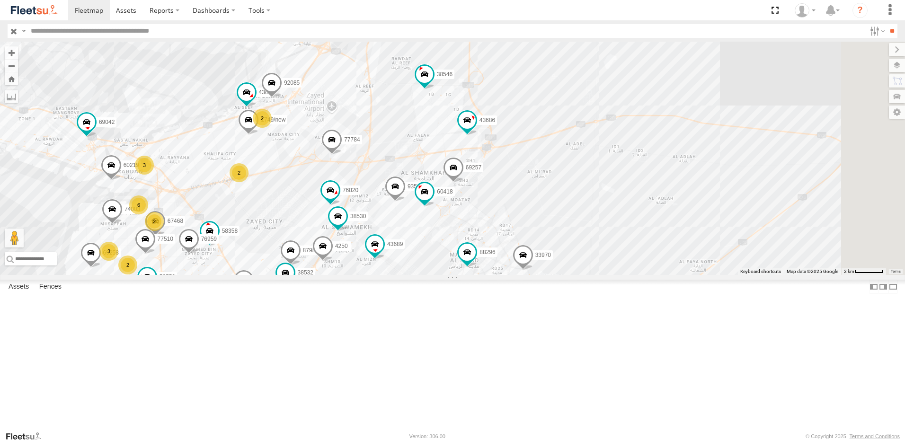
drag, startPoint x: 726, startPoint y: 79, endPoint x: 669, endPoint y: 160, distance: 99.3
click at [669, 160] on div "77784 93583 76820 60418 33970 58358 87986 38532 43689 4250 88296 1749/new 69257…" at bounding box center [452, 158] width 905 height 233
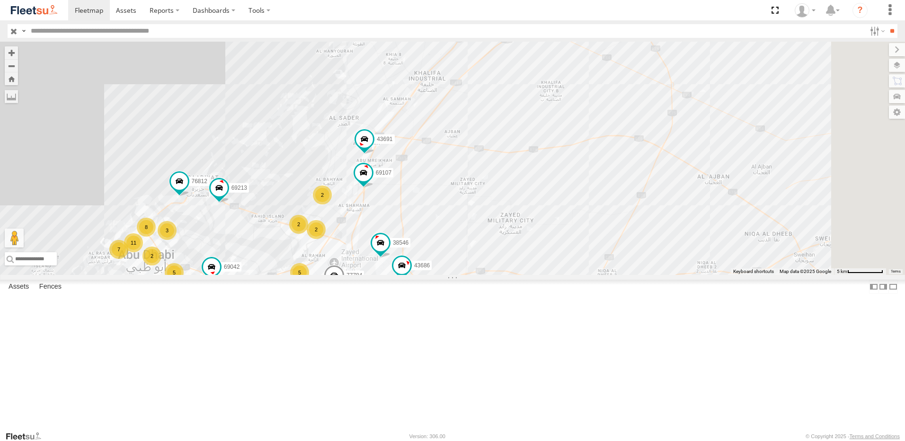
drag, startPoint x: 532, startPoint y: 219, endPoint x: 529, endPoint y: 244, distance: 25.4
click at [529, 244] on div "77784 93583 60418 33970 43689 4250 88296 69257 43686 38546 60219 58558 38531 81…" at bounding box center [452, 158] width 905 height 233
drag, startPoint x: 562, startPoint y: 285, endPoint x: 621, endPoint y: 158, distance: 140.2
click at [621, 158] on div "77784 93583 60418 33970 43689 4250 88296 69257 43686 38546 60219 58558 38531 81…" at bounding box center [452, 158] width 905 height 233
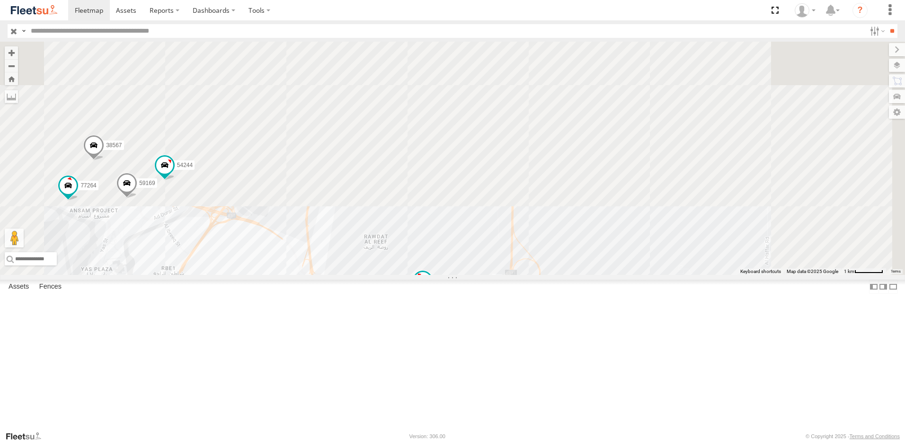
drag, startPoint x: 654, startPoint y: 389, endPoint x: 627, endPoint y: 428, distance: 47.3
click at [627, 275] on div "77784 93583 60418 33970 43689 4250 88296 69257 43686 38546 60219 58558 38531 81…" at bounding box center [452, 158] width 905 height 233
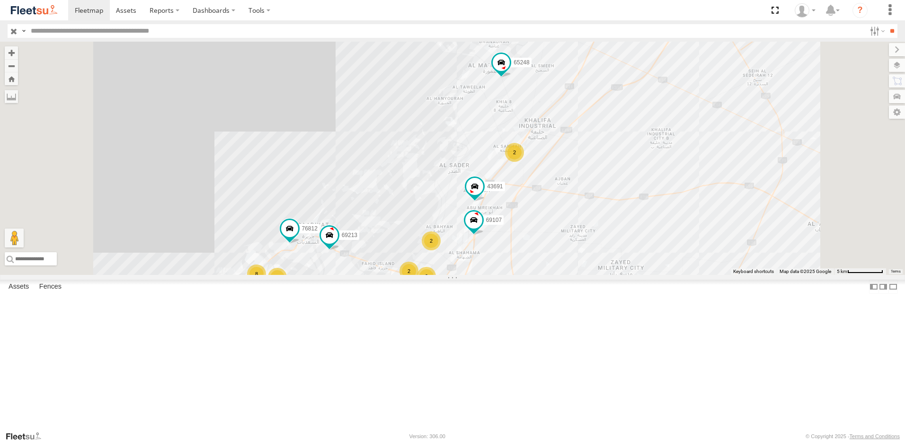
drag, startPoint x: 728, startPoint y: 390, endPoint x: 742, endPoint y: 173, distance: 218.1
click at [742, 173] on div "77784 93583 60418 33970 43689 4250 88296 69257 43686 38546 60219 58558 38531 81…" at bounding box center [452, 158] width 905 height 233
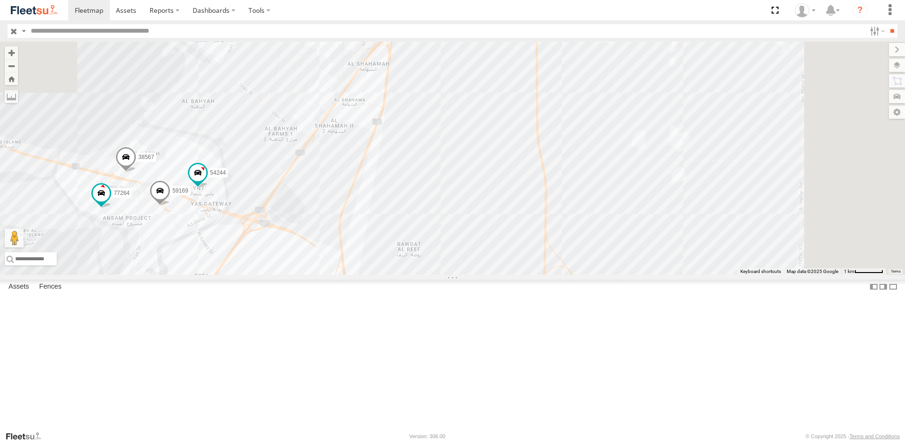
drag, startPoint x: 717, startPoint y: 217, endPoint x: 487, endPoint y: 432, distance: 315.1
click at [487, 432] on body at bounding box center [452, 220] width 905 height 441
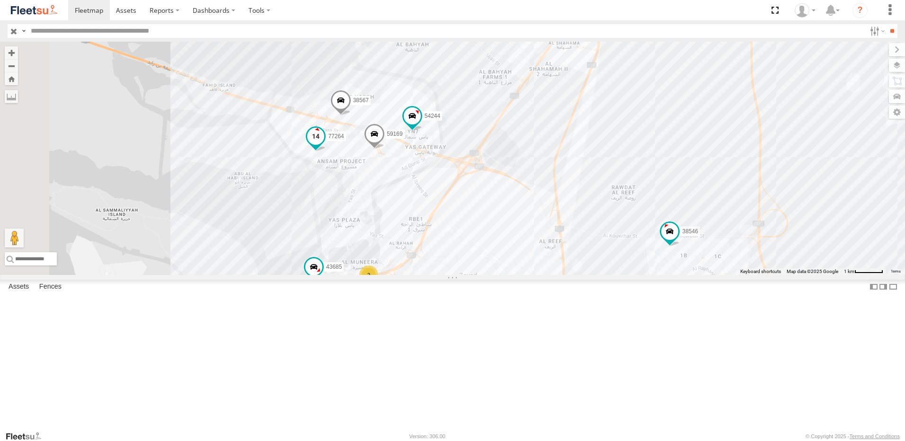
click at [326, 151] on span at bounding box center [315, 139] width 21 height 26
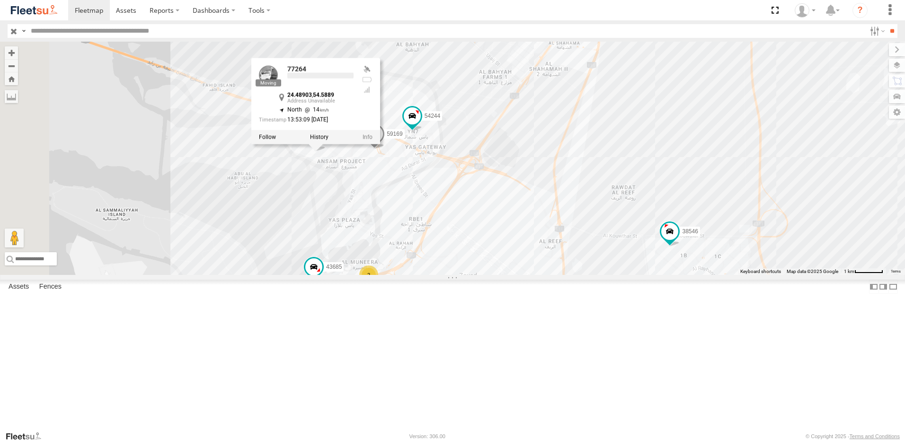
click at [374, 239] on div "77784 93583 60418 33970 43689 4250 88296 69257 43686 38546 58558 38531 81928 38…" at bounding box center [452, 158] width 905 height 233
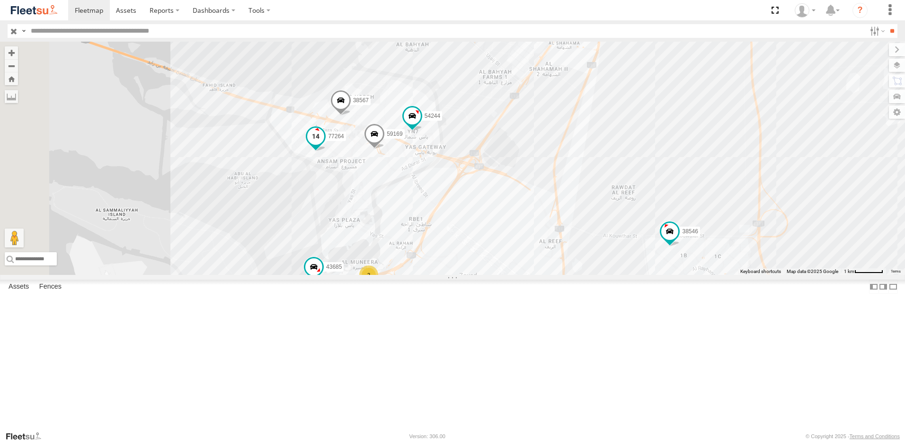
click at [324, 145] on span at bounding box center [315, 136] width 17 height 17
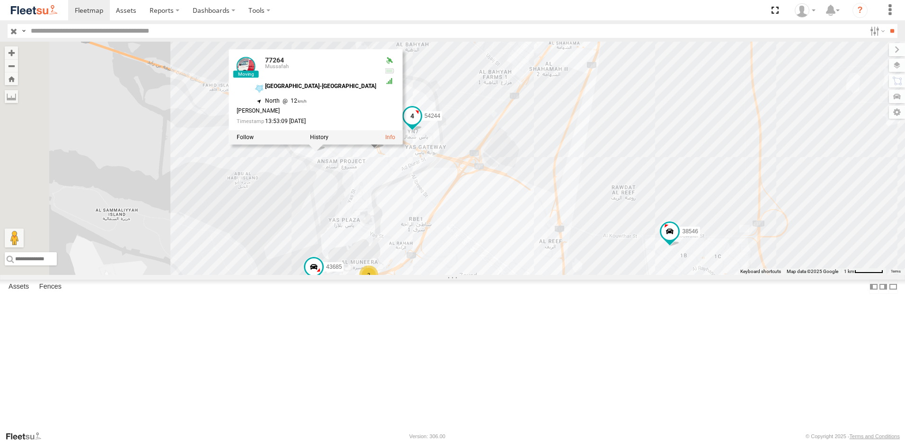
click at [421, 124] on span at bounding box center [412, 115] width 17 height 17
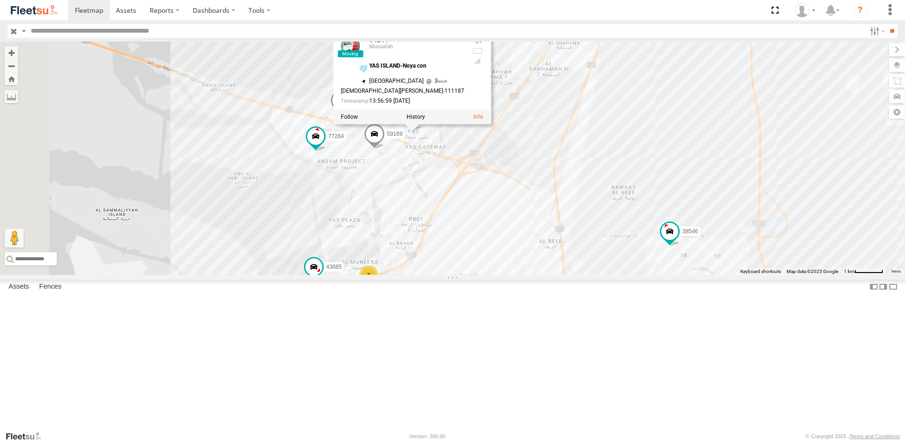
click at [351, 115] on span at bounding box center [340, 103] width 21 height 26
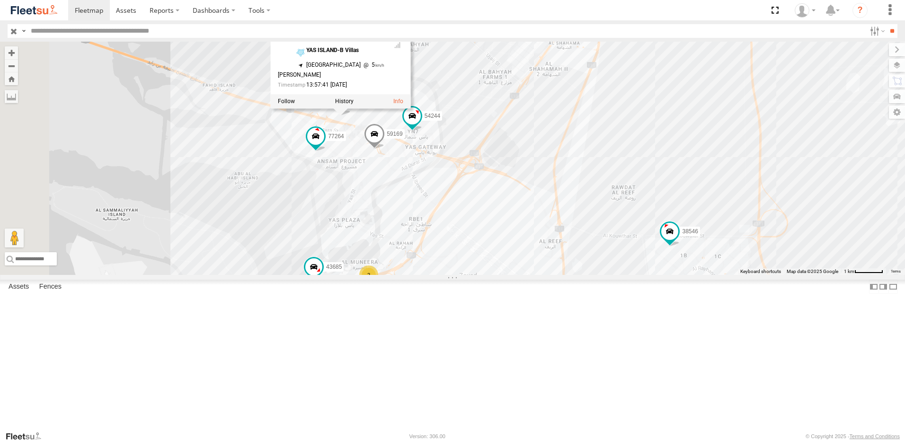
click at [385, 149] on span at bounding box center [374, 137] width 21 height 26
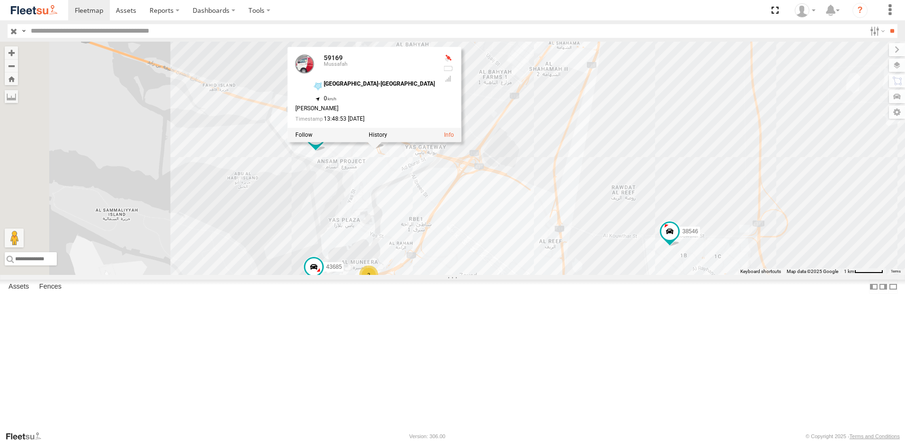
click at [646, 226] on div "77784 93583 60418 33970 43689 4250 88296 69257 43686 38546 58558 38531 81928 38…" at bounding box center [452, 158] width 905 height 233
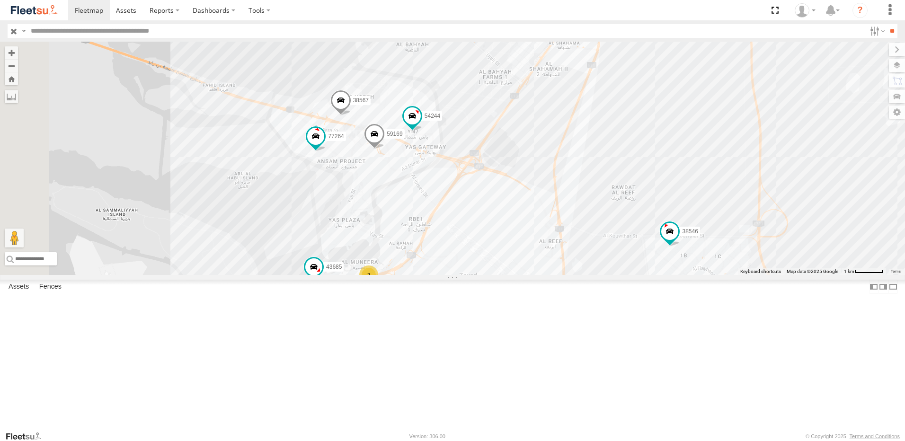
drag, startPoint x: 639, startPoint y: 231, endPoint x: 615, endPoint y: 154, distance: 81.3
click at [615, 154] on div "77784 93583 60418 33970 43689 4250 88296 69257 43686 38546 58558 38531 81928 38…" at bounding box center [452, 158] width 905 height 233
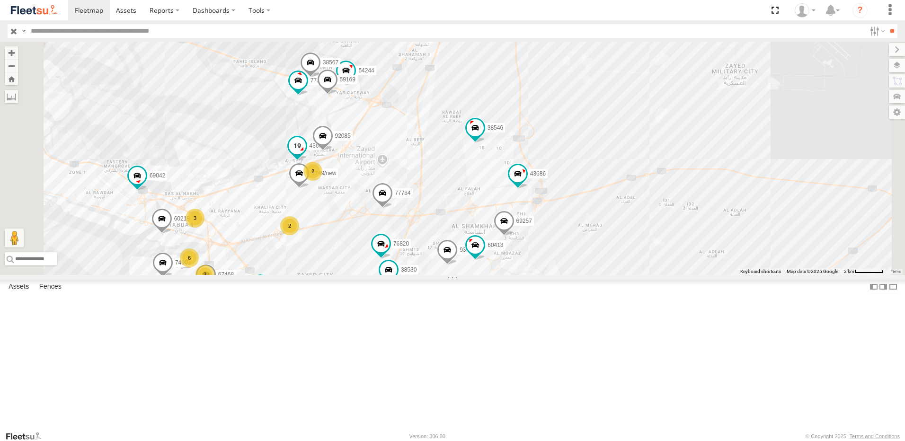
click at [306, 154] on span at bounding box center [297, 145] width 17 height 17
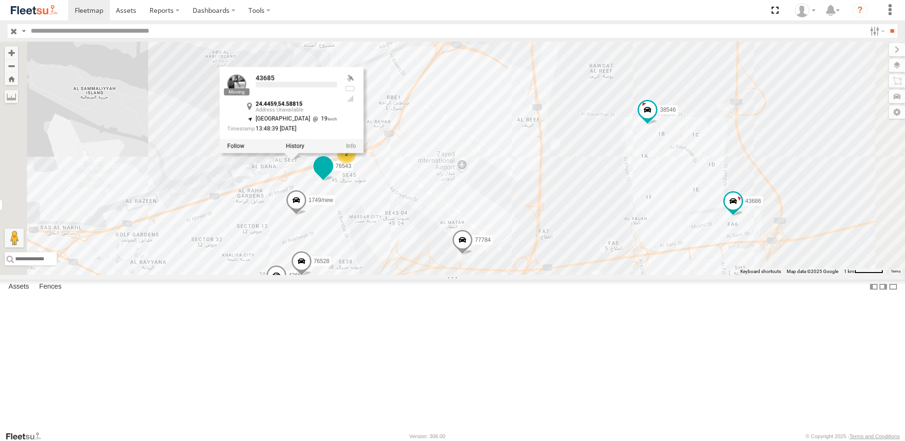
click at [332, 175] on span at bounding box center [323, 166] width 17 height 17
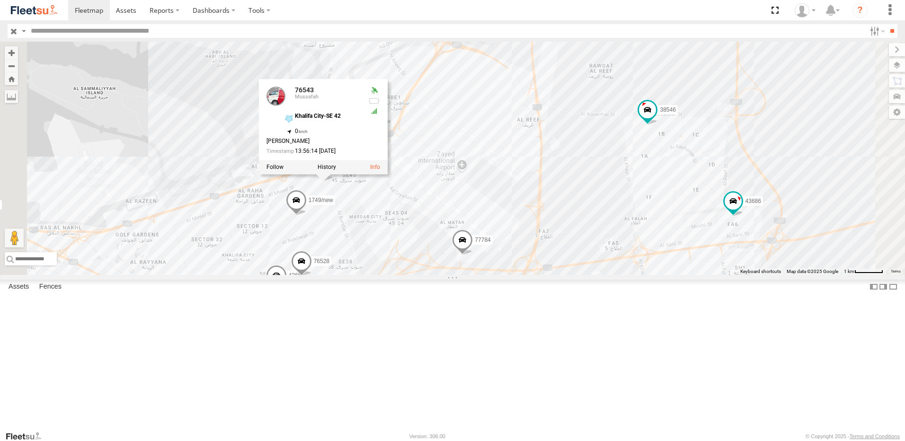
click at [526, 153] on div "77784 93583 60418 33970 43689 4250 88296 69257 43686 38546 58558 38531 81928 38…" at bounding box center [452, 158] width 905 height 233
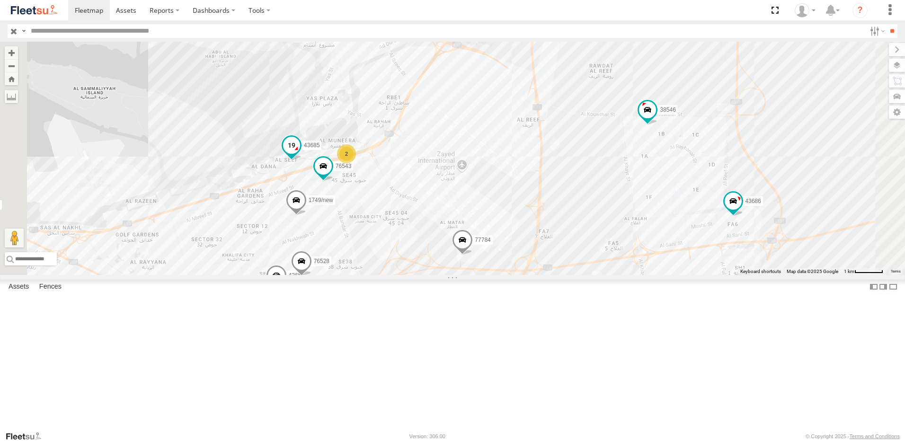
click at [300, 154] on span at bounding box center [291, 145] width 17 height 17
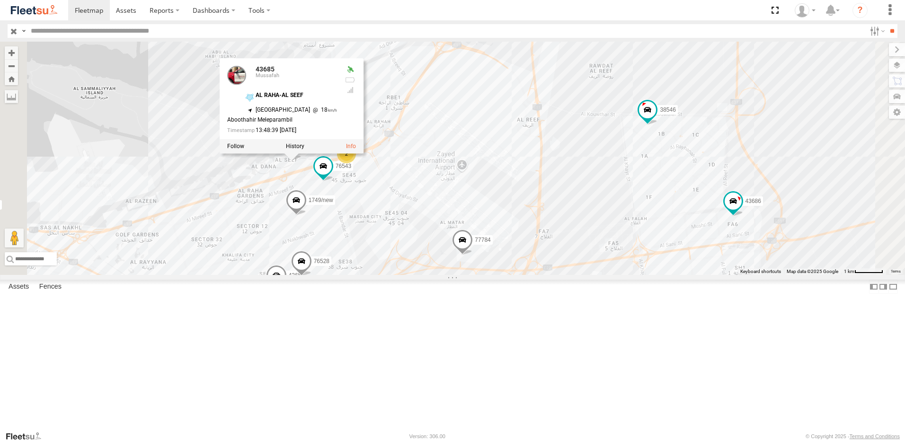
click at [510, 181] on div "77784 93583 60418 33970 43689 4250 88296 69257 43686 38546 58558 38531 81928 38…" at bounding box center [452, 158] width 905 height 233
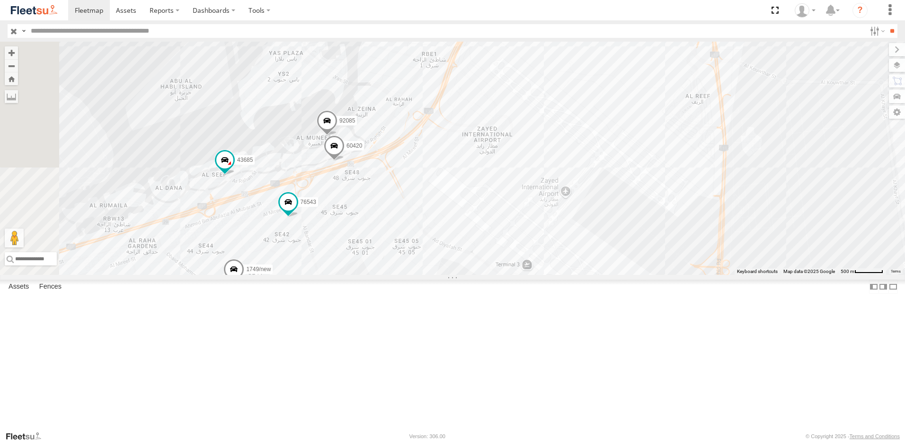
click at [345, 161] on span at bounding box center [334, 148] width 21 height 26
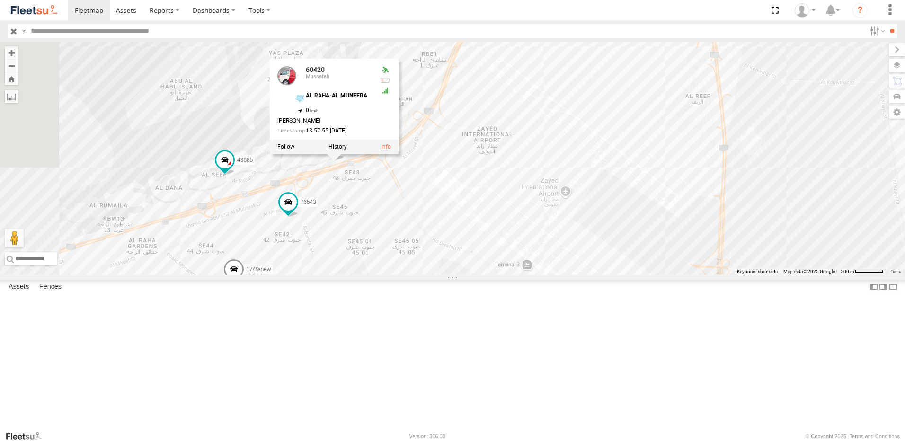
click at [565, 162] on div "77784 93583 60418 33970 43689 4250 88296 69257 43686 38546 58558 38531 81928 38…" at bounding box center [452, 158] width 905 height 233
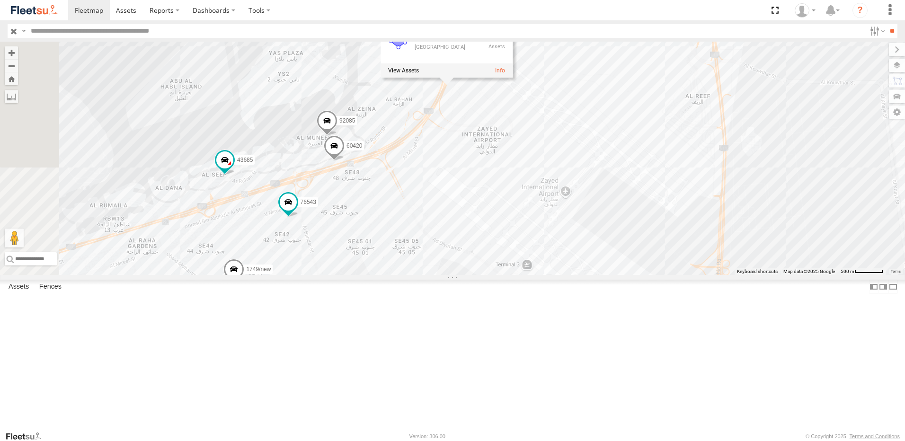
click at [337, 136] on span at bounding box center [327, 123] width 21 height 26
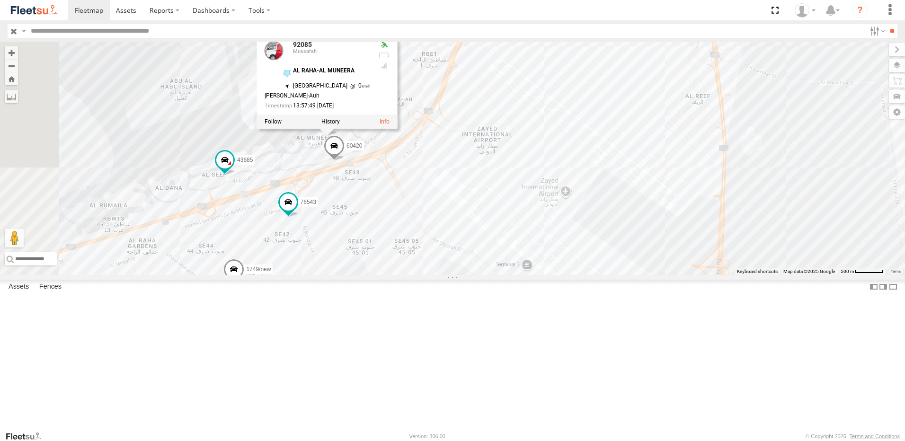
click at [533, 174] on div "77784 93583 60418 33970 43689 4250 88296 69257 43686 38546 58558 38531 81928 38…" at bounding box center [452, 158] width 905 height 233
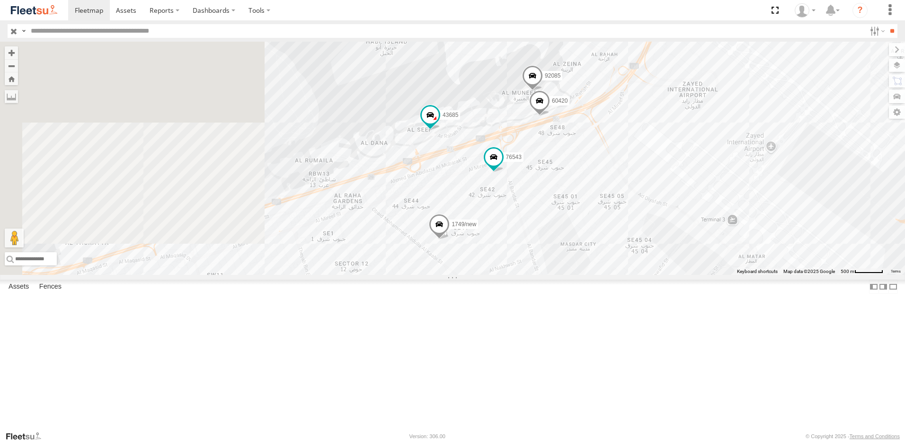
drag, startPoint x: 440, startPoint y: 272, endPoint x: 663, endPoint y: 201, distance: 234.2
click at [663, 201] on div "77784 93583 60418 33970 43689 4250 88296 69257 43686 38546 58558 38531 81928 38…" at bounding box center [452, 158] width 905 height 233
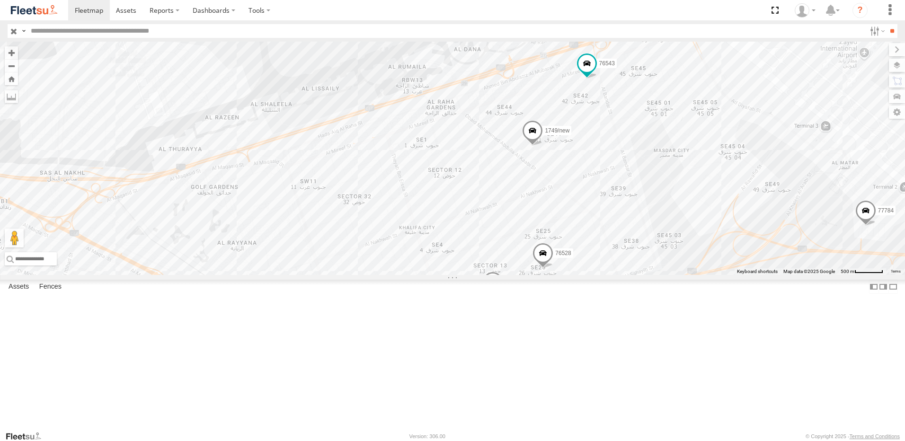
drag, startPoint x: 489, startPoint y: 239, endPoint x: 583, endPoint y: 145, distance: 132.9
click at [583, 145] on div "77784 93583 60418 33970 43689 4250 88296 69257 43686 38546 58558 38531 81928 38…" at bounding box center [452, 158] width 905 height 233
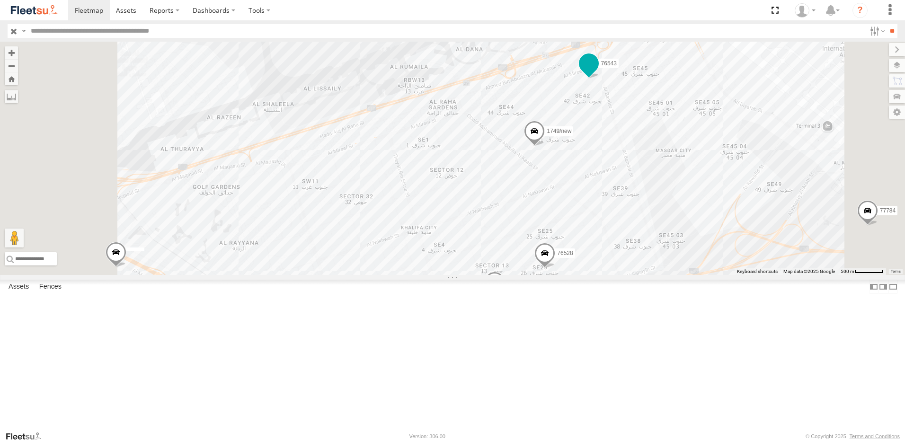
click at [599, 78] on span at bounding box center [588, 66] width 21 height 26
click at [545, 146] on span at bounding box center [534, 133] width 21 height 26
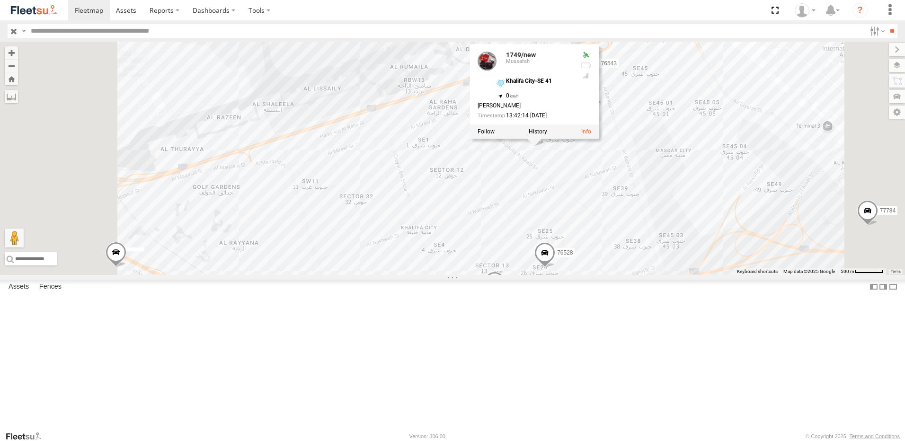
click at [555, 268] on span at bounding box center [544, 255] width 21 height 26
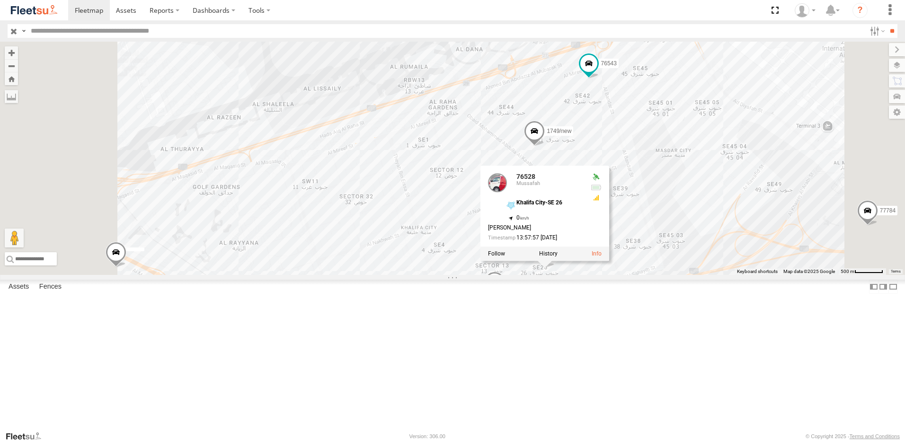
click at [505, 297] on span at bounding box center [494, 285] width 21 height 26
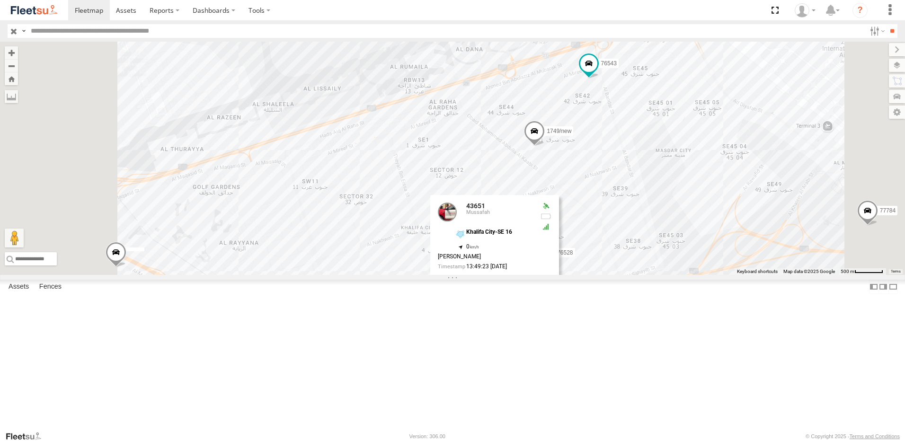
click at [765, 275] on div "77784 93583 60418 33970 43689 4250 88296 69257 43686 38546 58558 38531 81928 38…" at bounding box center [452, 158] width 905 height 233
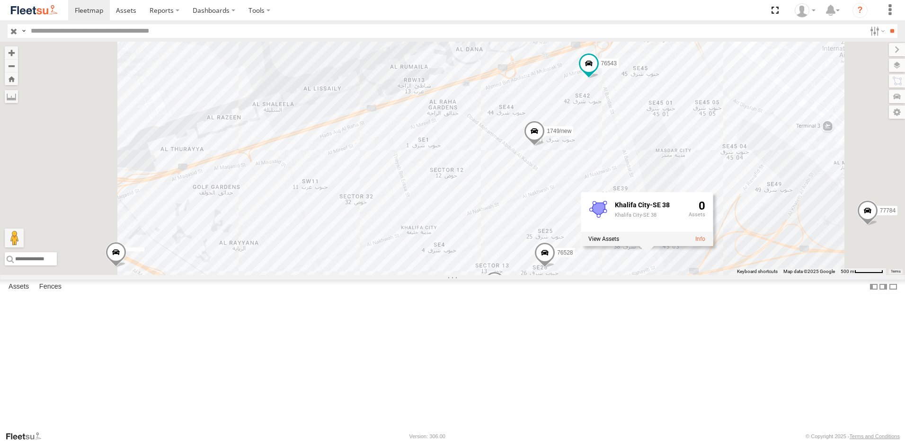
drag, startPoint x: 765, startPoint y: 331, endPoint x: 766, endPoint y: 345, distance: 14.2
click at [766, 275] on div "77784 93583 60418 33970 43689 4250 88296 69257 43686 38546 58558 38531 81928 38…" at bounding box center [452, 158] width 905 height 233
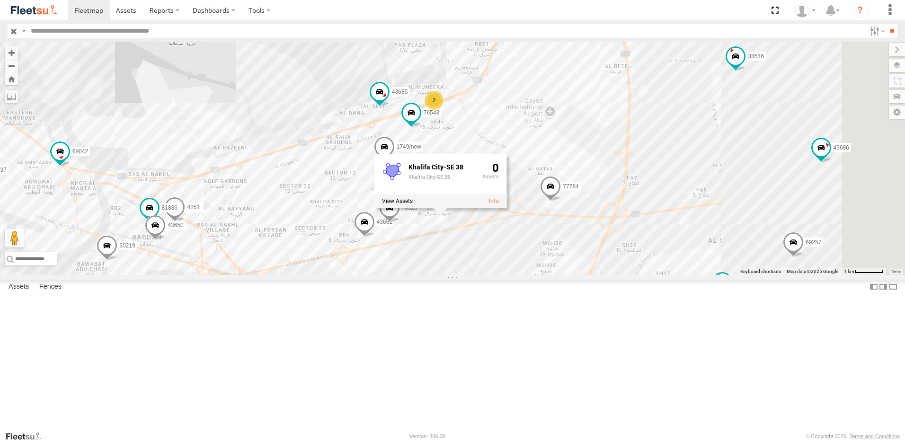
drag, startPoint x: 805, startPoint y: 357, endPoint x: 584, endPoint y: 304, distance: 227.9
click at [584, 275] on div "77784 93583 60418 33970 43689 4250 88296 69257 43686 38546 58558 38531 81928 38…" at bounding box center [452, 158] width 905 height 233
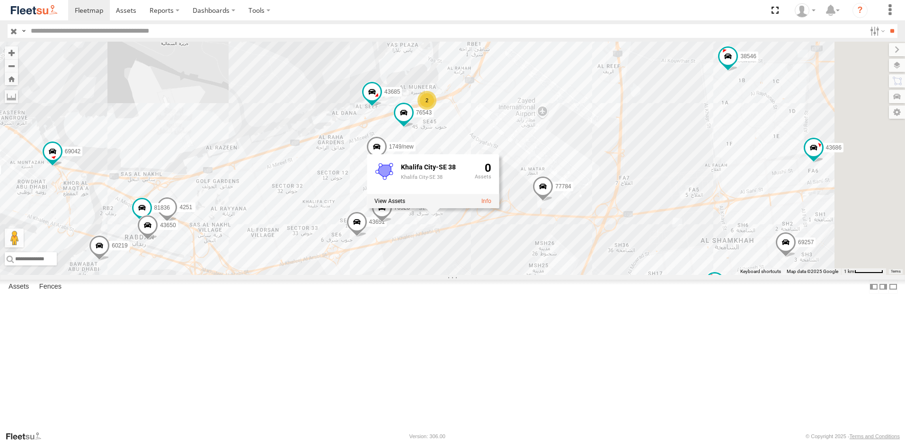
click at [553, 202] on span at bounding box center [542, 189] width 21 height 26
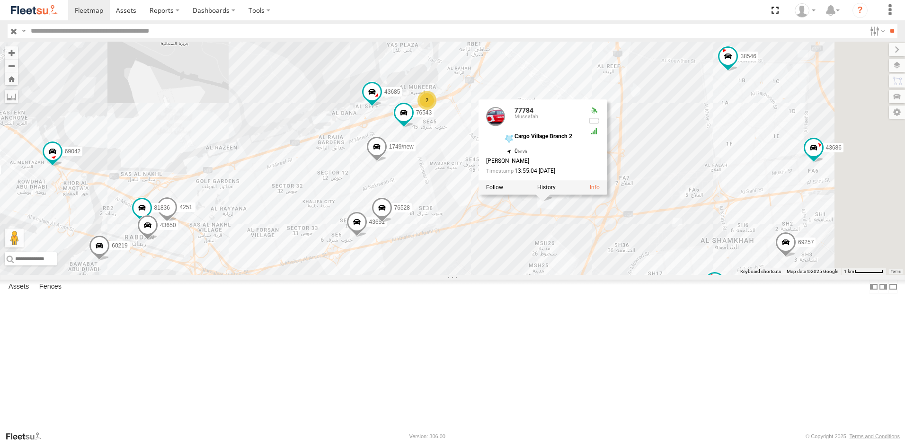
click at [709, 275] on div "77784 93583 60418 33970 43689 4250 88296 69257 43686 38546 58558 38531 81928 38…" at bounding box center [452, 158] width 905 height 233
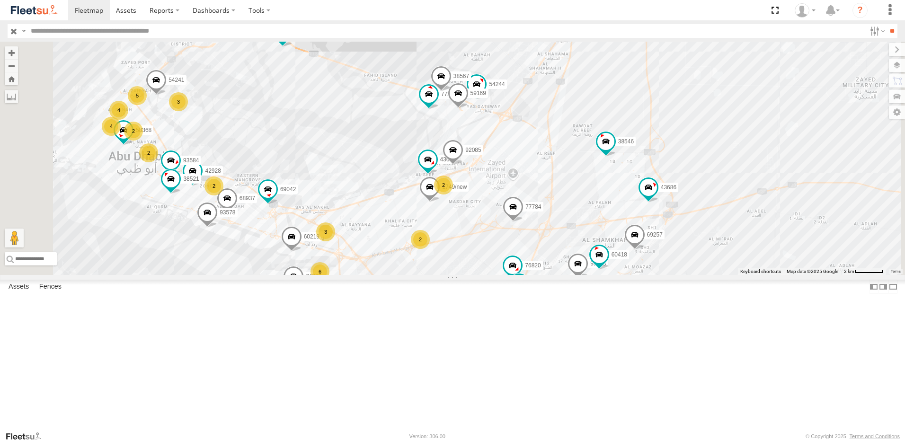
click at [291, 40] on span at bounding box center [282, 31] width 17 height 17
click at [426, 152] on div "77784 93583 60418 33970 43689 4250 88296 69257 43686 38546 58558 38531 81928 38…" at bounding box center [452, 158] width 905 height 233
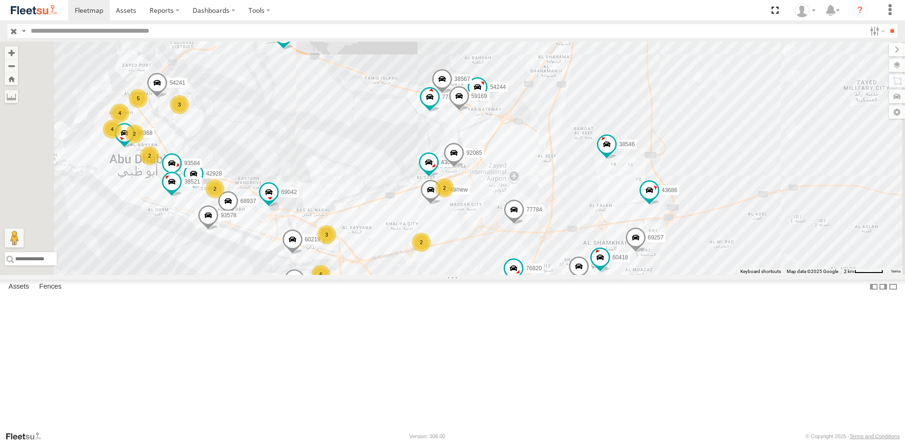
drag, startPoint x: 424, startPoint y: 142, endPoint x: 430, endPoint y: 183, distance: 41.6
click at [432, 187] on div "77784 93583 60418 33970 43689 4250 88296 69257 43686 38546 58558 38531 81928 38…" at bounding box center [452, 158] width 905 height 233
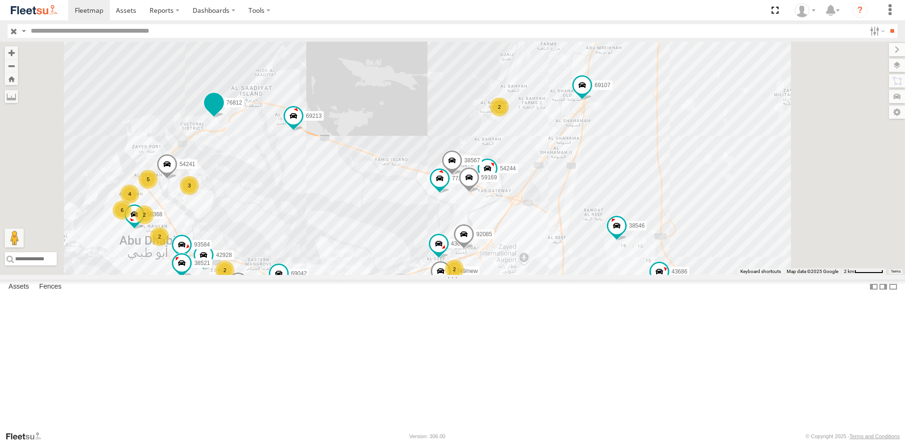
click at [222, 111] on span at bounding box center [213, 102] width 17 height 17
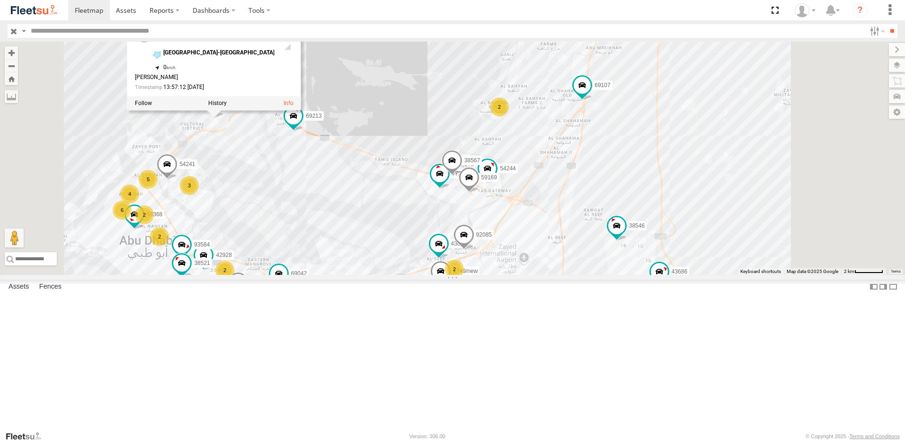
click at [528, 271] on div "77784 93583 60418 33970 43689 4250 88296 69257 43686 38546 58558 38531 81928 38…" at bounding box center [452, 158] width 905 height 233
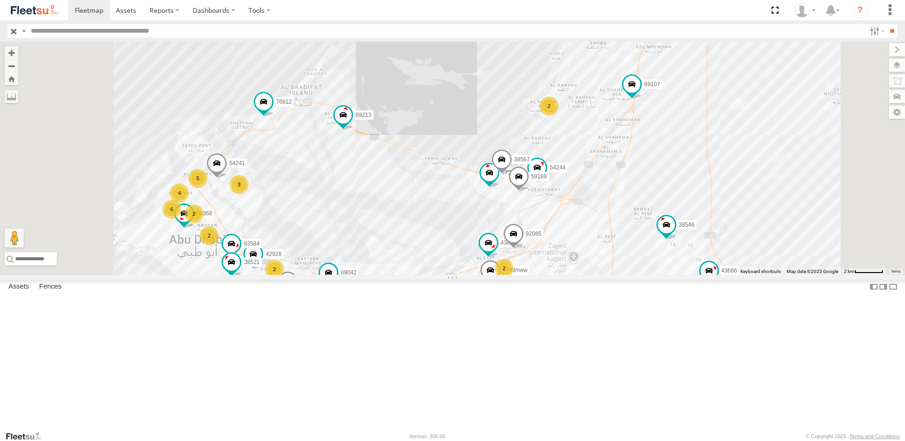
drag, startPoint x: 487, startPoint y: 217, endPoint x: 561, endPoint y: 218, distance: 73.8
click at [561, 218] on div "77784 93583 60418 33970 43689 4250 88296 69257 43686 38546 58558 38531 81928 38…" at bounding box center [452, 158] width 905 height 233
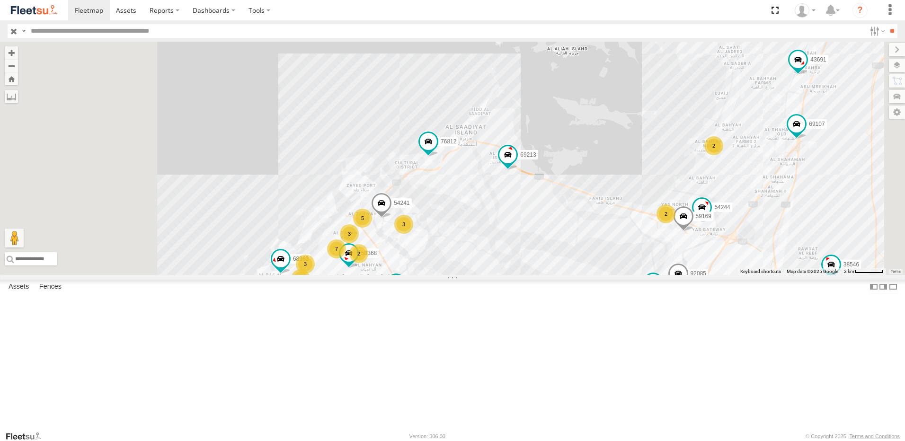
click at [585, 254] on div "77784 93583 60418 33970 43689 4250 88296 69257 43686 38546 58558 38531 81928 38…" at bounding box center [452, 158] width 905 height 233
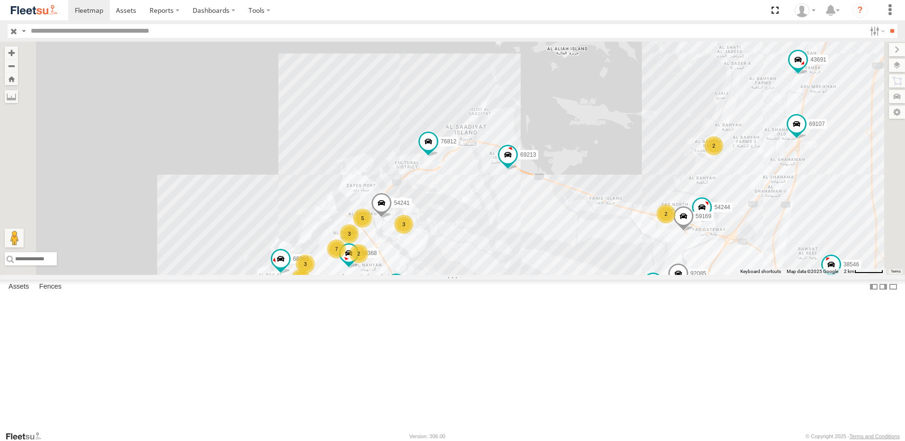
click at [574, 253] on div "77784 93583 60418 33970 43689 4250 88296 69257 43686 38546 58558 38531 81928 38…" at bounding box center [452, 158] width 905 height 233
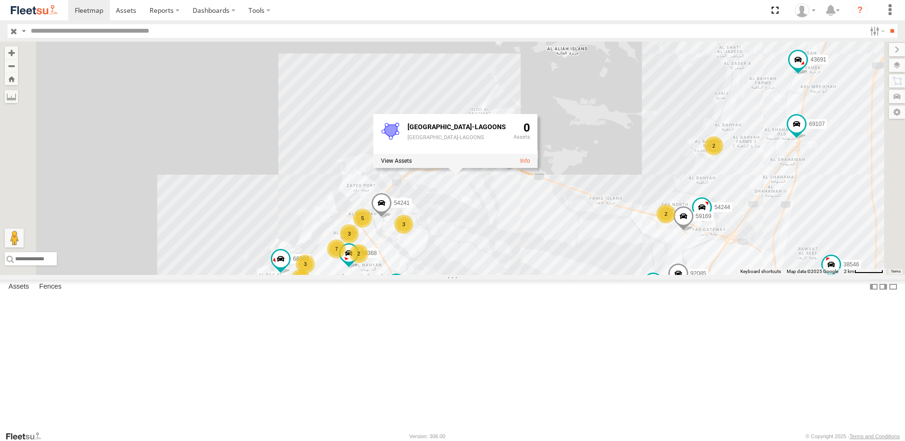
click at [659, 275] on div "77784 93583 60418 33970 43689 4250 88296 69257 43686 38546 58558 38531 81928 38…" at bounding box center [452, 158] width 905 height 233
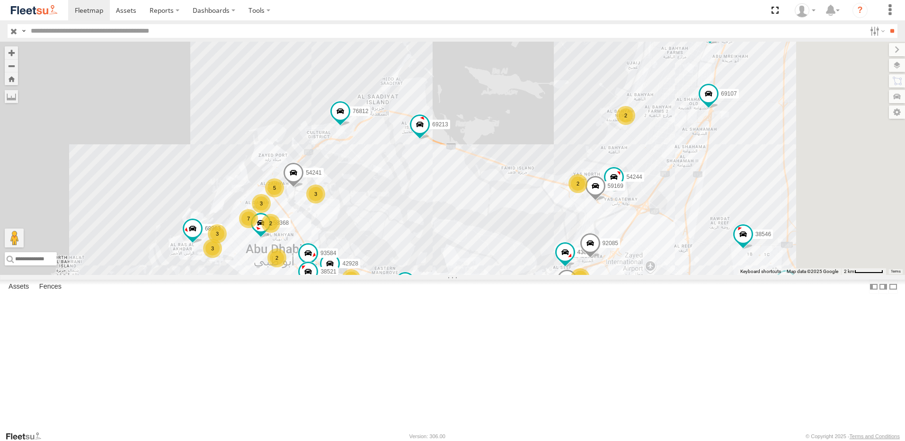
drag, startPoint x: 675, startPoint y: 283, endPoint x: 587, endPoint y: 251, distance: 93.4
click at [587, 251] on div "77784 93583 60418 33970 43689 4250 88296 69257 43686 38546 58558 38531 81928 38…" at bounding box center [452, 158] width 905 height 233
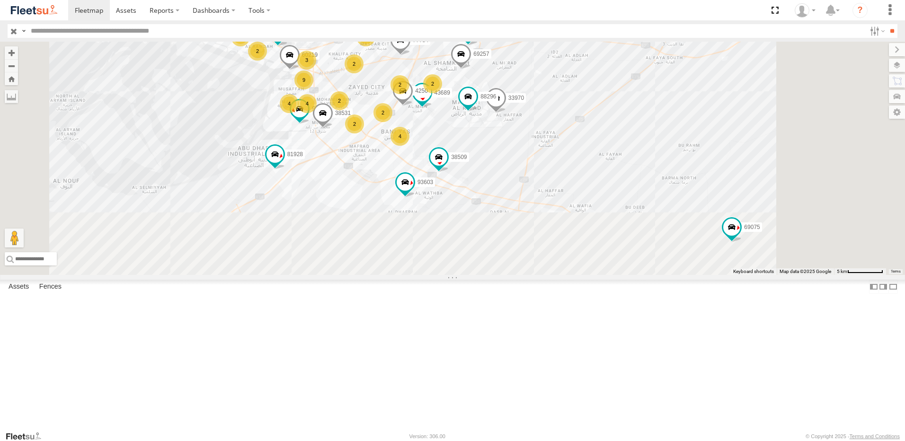
drag, startPoint x: 717, startPoint y: 355, endPoint x: 646, endPoint y: 141, distance: 226.0
click at [646, 141] on div "77784 33970 43689 4250 88296 69257 43686 38546 58558 38531 81928 38509 93603 69…" at bounding box center [452, 158] width 905 height 233
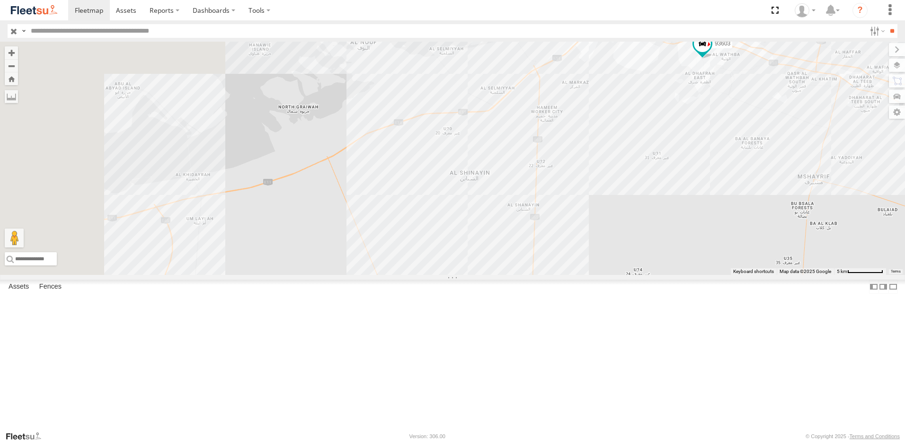
drag, startPoint x: 449, startPoint y: 282, endPoint x: 752, endPoint y: 159, distance: 327.4
click at [752, 159] on div "77784 33970 43689 4250 88296 69257 43686 38546 58558 38531 81928 38509 93603 69…" at bounding box center [452, 158] width 905 height 233
